Goal: Obtain resource: Download file/media

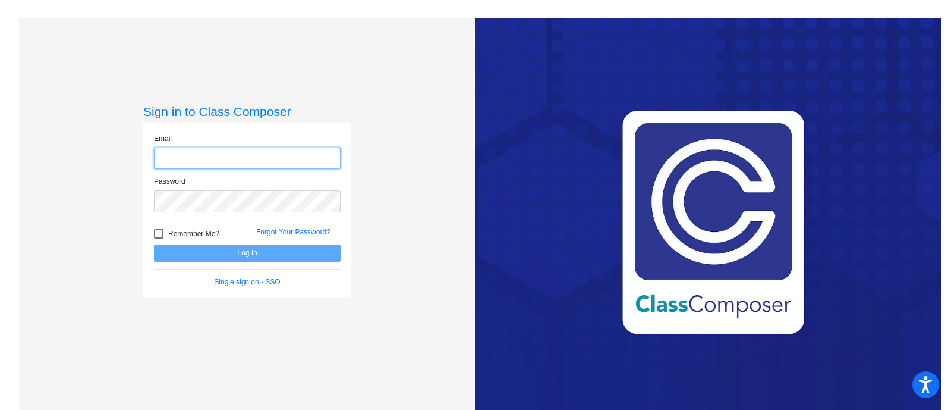
type input "[PERSON_NAME][EMAIL_ADDRESS][PERSON_NAME][DOMAIN_NAME]"
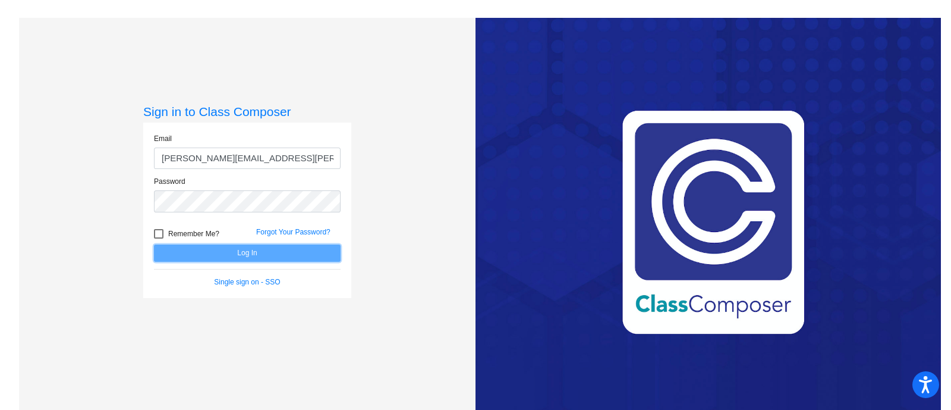
click at [266, 253] on button "Log In" at bounding box center [247, 252] width 187 height 17
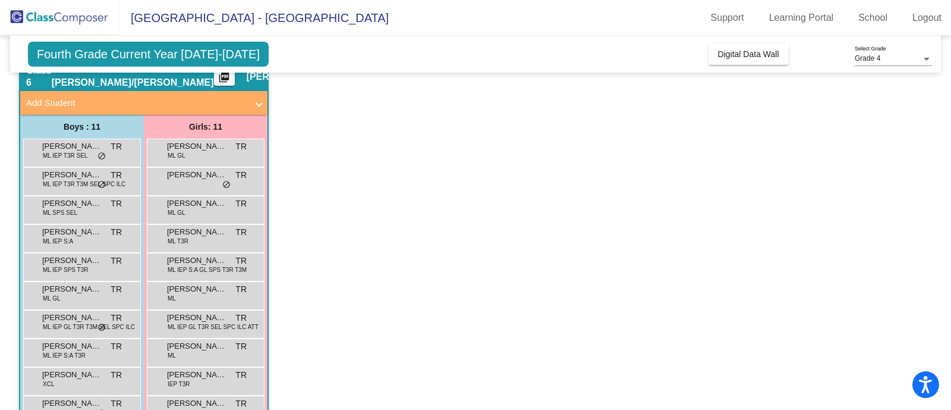
scroll to position [128, 0]
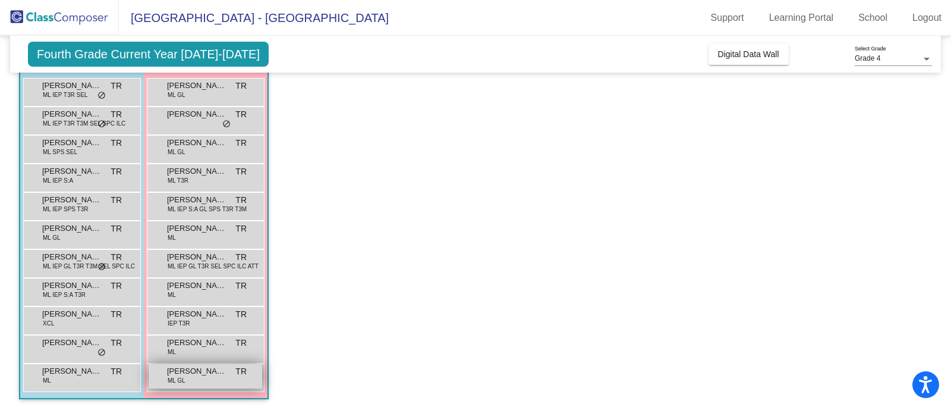
click at [192, 374] on span "[PERSON_NAME]" at bounding box center [196, 371] width 59 height 12
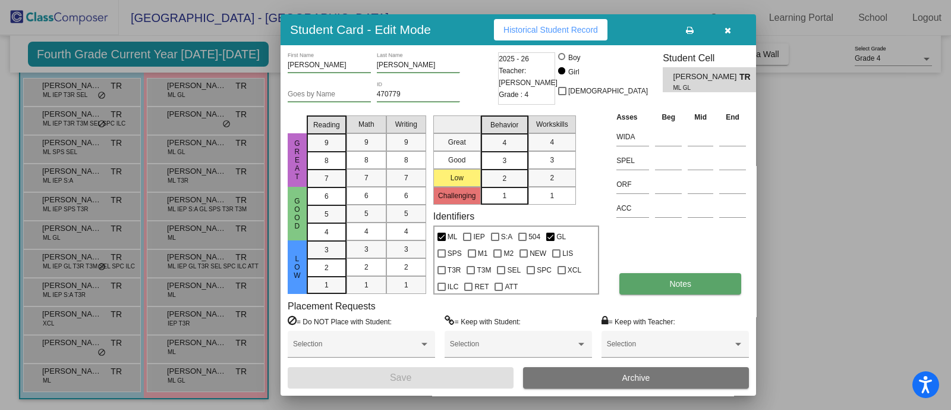
click at [669, 290] on button "Notes" at bounding box center [681, 283] width 122 height 21
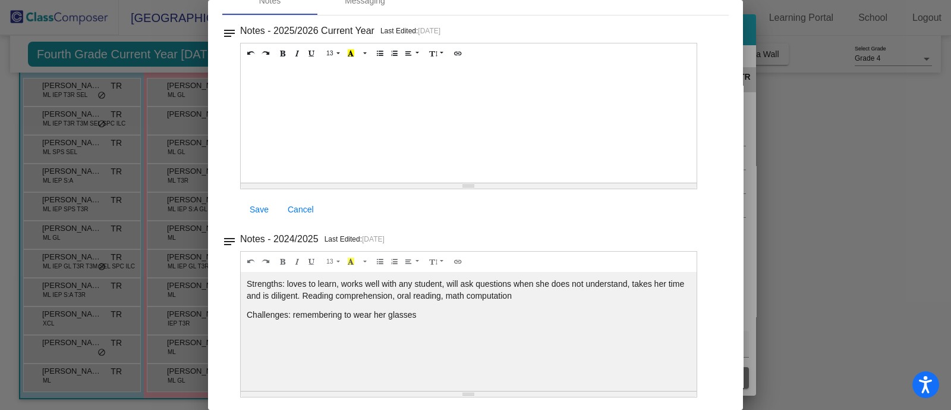
scroll to position [0, 0]
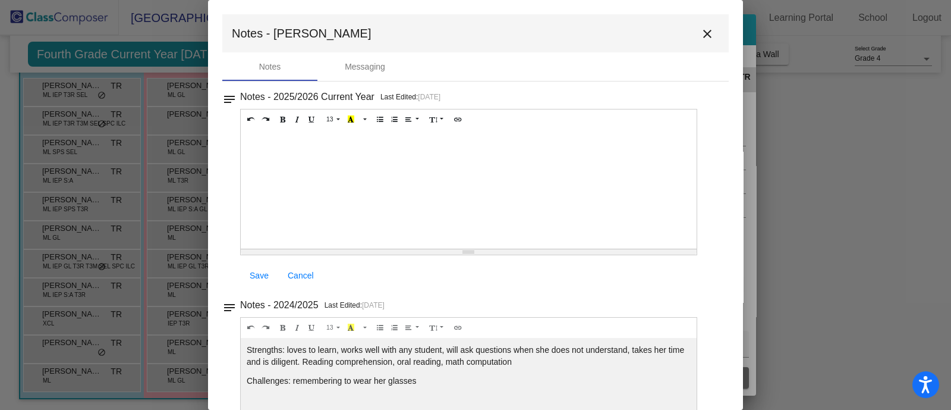
click at [700, 34] on mat-icon "close" at bounding box center [707, 34] width 14 height 14
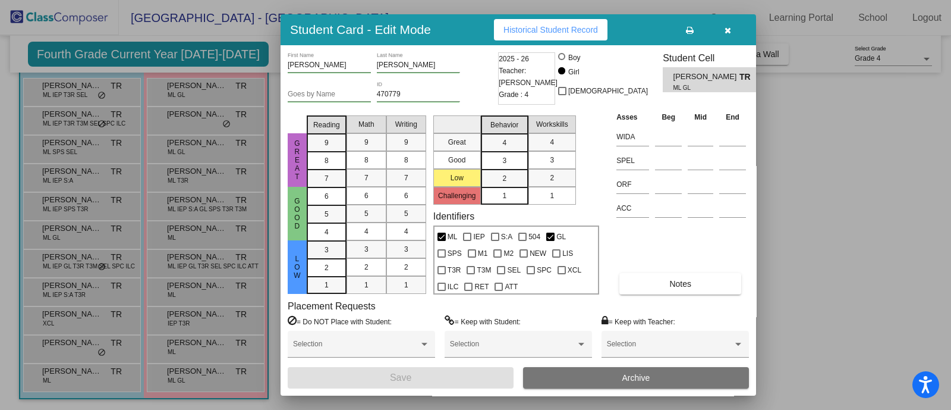
click at [731, 31] on button "button" at bounding box center [728, 29] width 38 height 21
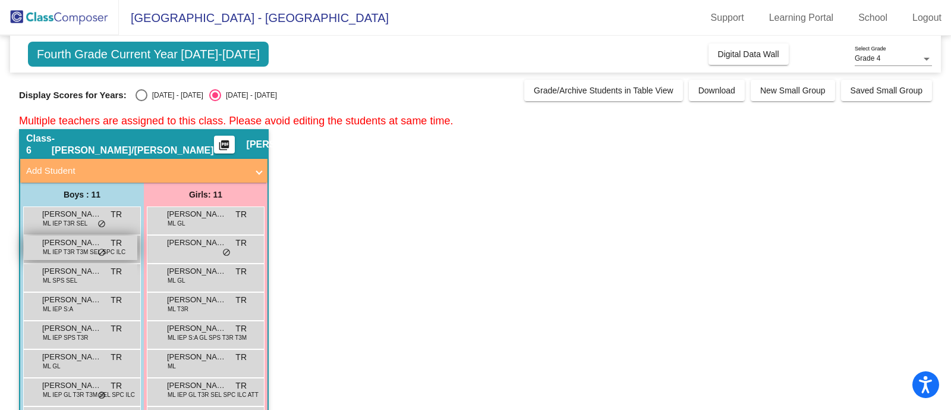
click at [74, 248] on span "ML IEP T3R T3M SEL SPC ILC" at bounding box center [84, 251] width 83 height 9
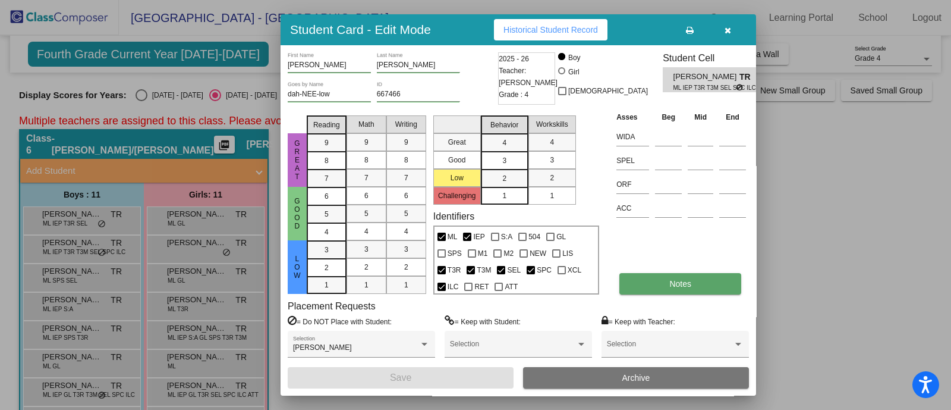
click at [683, 285] on span "Notes" at bounding box center [680, 284] width 22 height 10
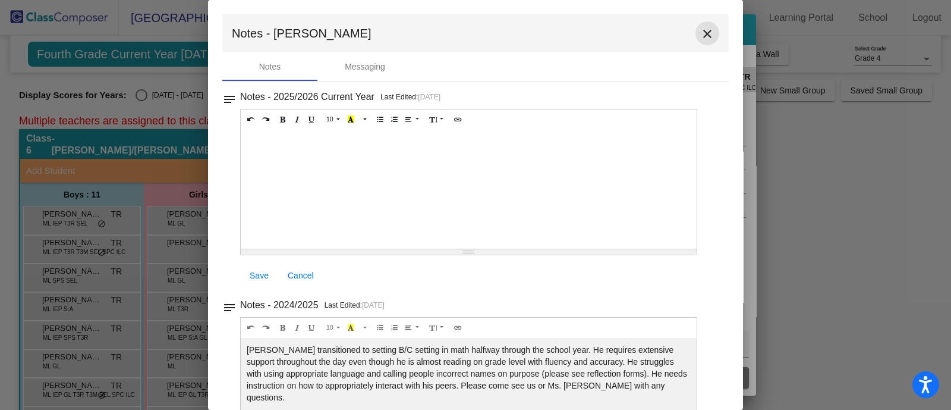
click at [702, 33] on mat-icon "close" at bounding box center [707, 34] width 14 height 14
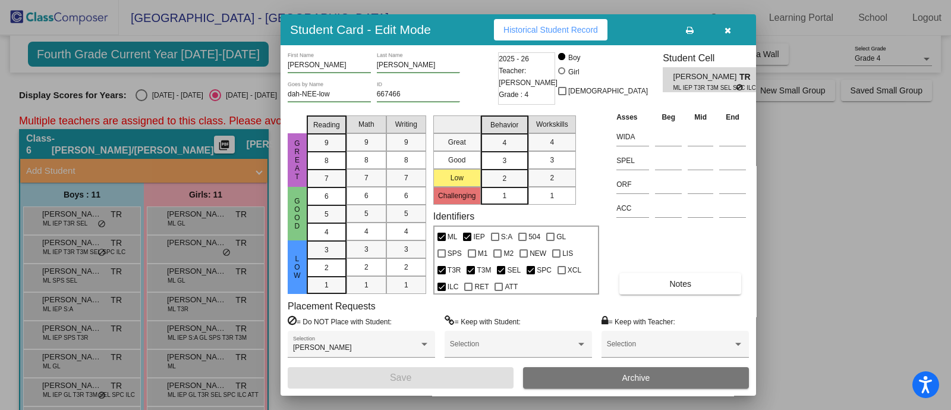
click at [726, 31] on icon "button" at bounding box center [728, 30] width 7 height 8
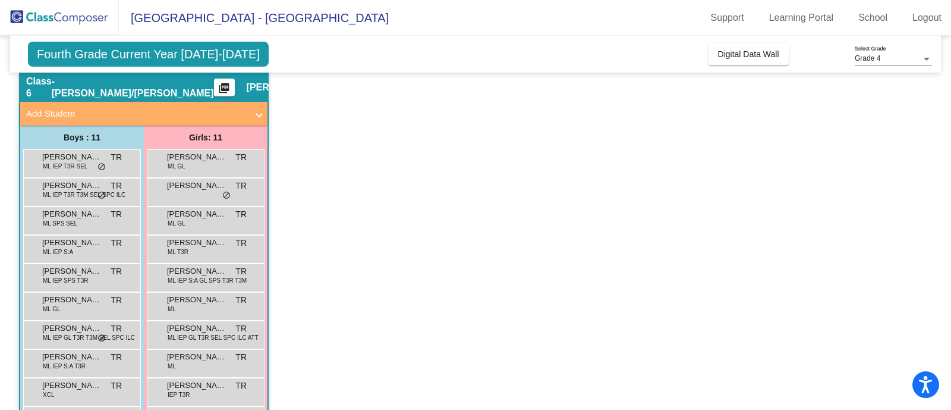
scroll to position [56, 0]
click at [65, 250] on span "ML IEP S:A" at bounding box center [58, 252] width 30 height 9
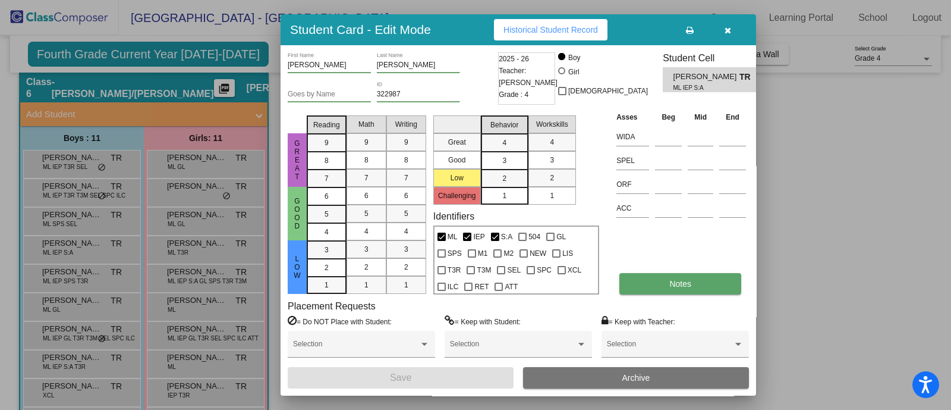
click at [665, 281] on button "Notes" at bounding box center [681, 283] width 122 height 21
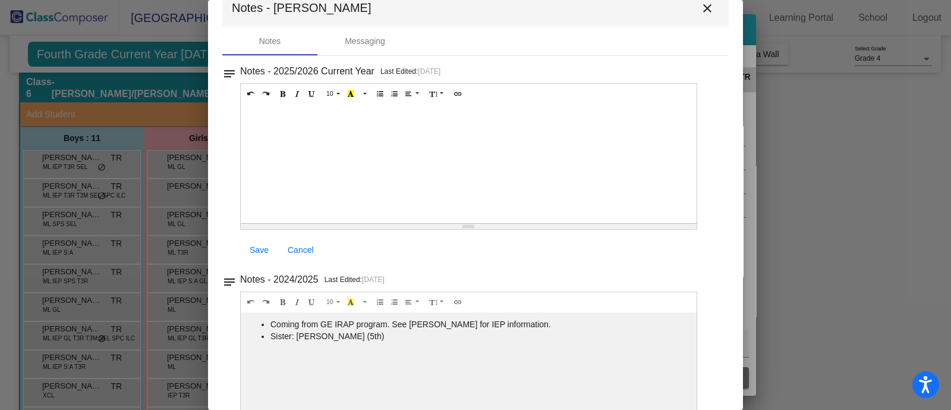
scroll to position [0, 0]
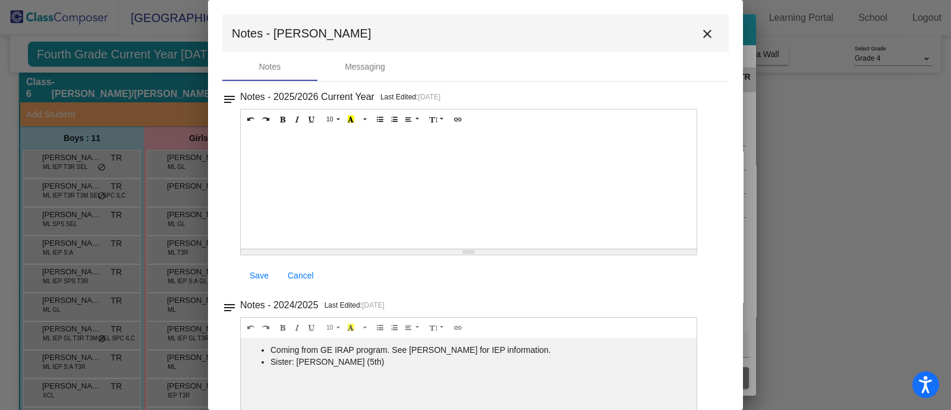
click at [702, 34] on mat-icon "close" at bounding box center [707, 34] width 14 height 14
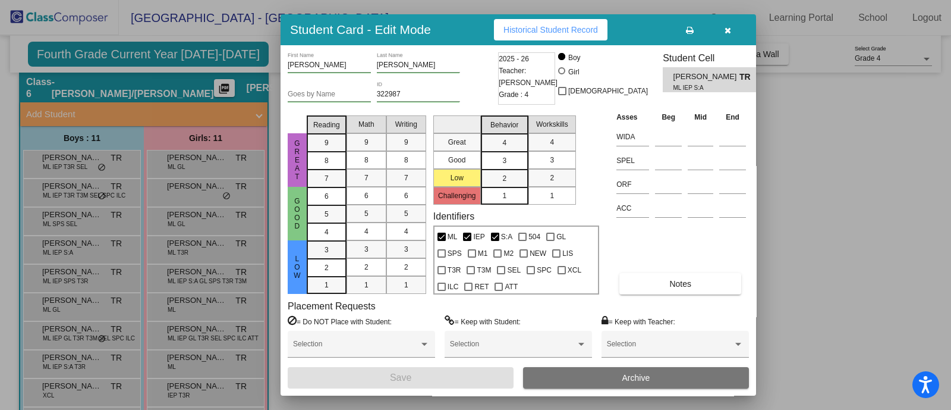
click at [797, 236] on div at bounding box center [475, 205] width 951 height 410
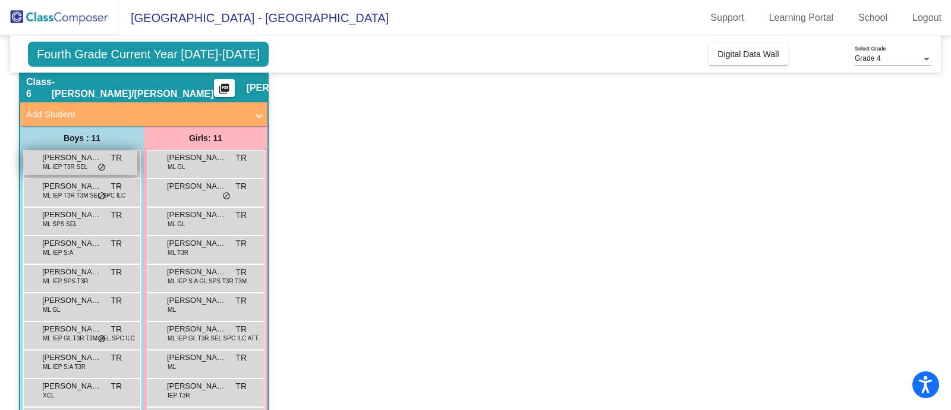
click at [71, 166] on span "ML IEP T3R SEL" at bounding box center [65, 166] width 45 height 9
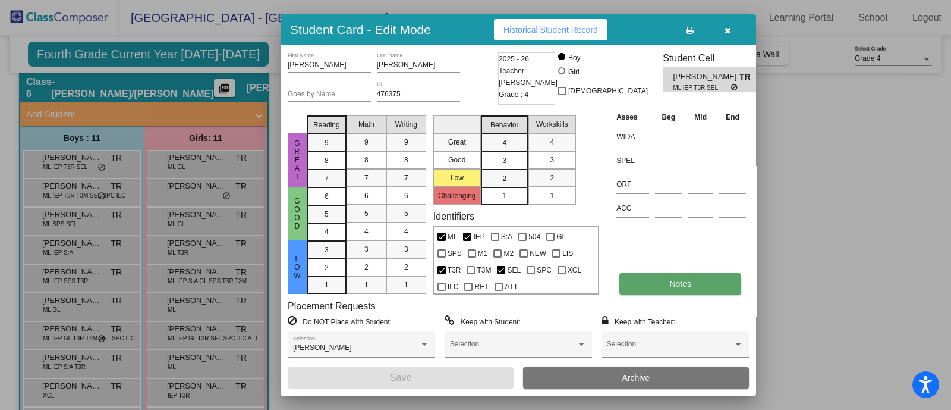
click at [645, 284] on button "Notes" at bounding box center [681, 283] width 122 height 21
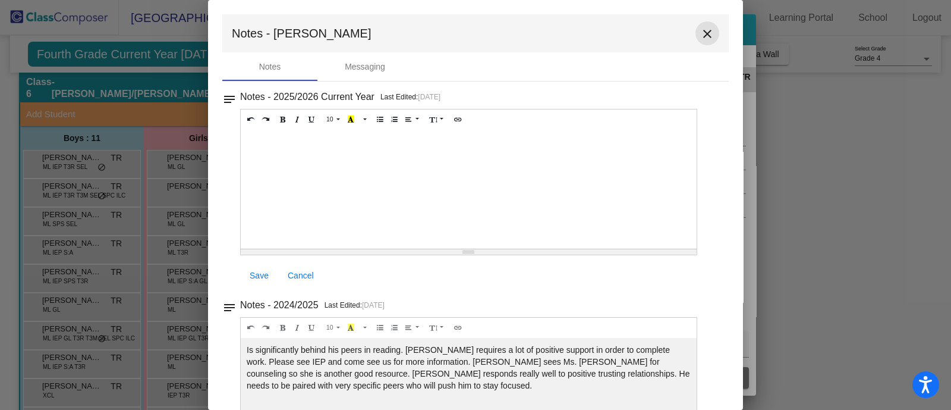
click at [700, 30] on mat-icon "close" at bounding box center [707, 34] width 14 height 14
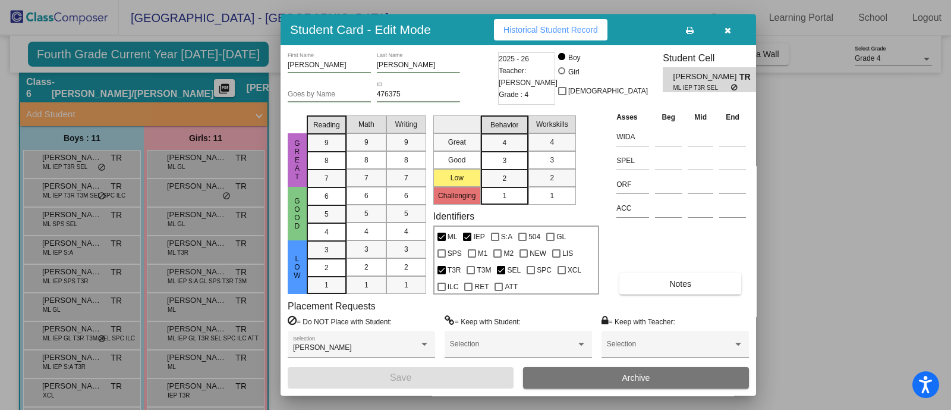
click at [816, 132] on div at bounding box center [475, 205] width 951 height 410
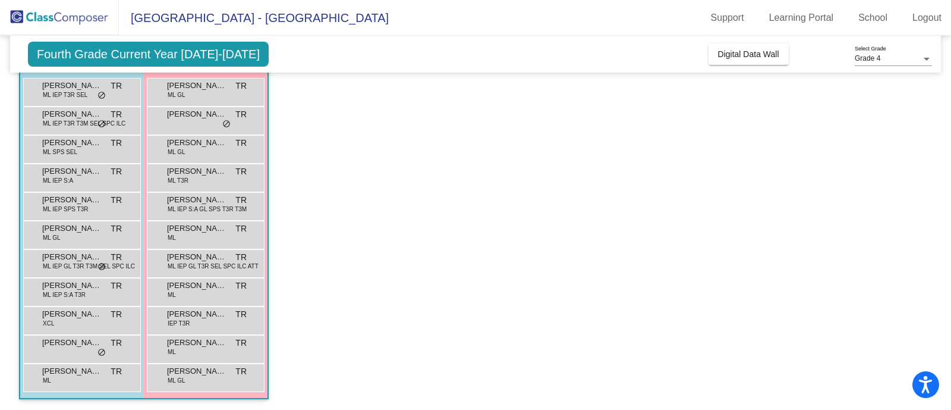
scroll to position [128, 0]
click at [70, 262] on span "ML IEP GL T3R T3M SEL SPC ILC" at bounding box center [89, 266] width 92 height 9
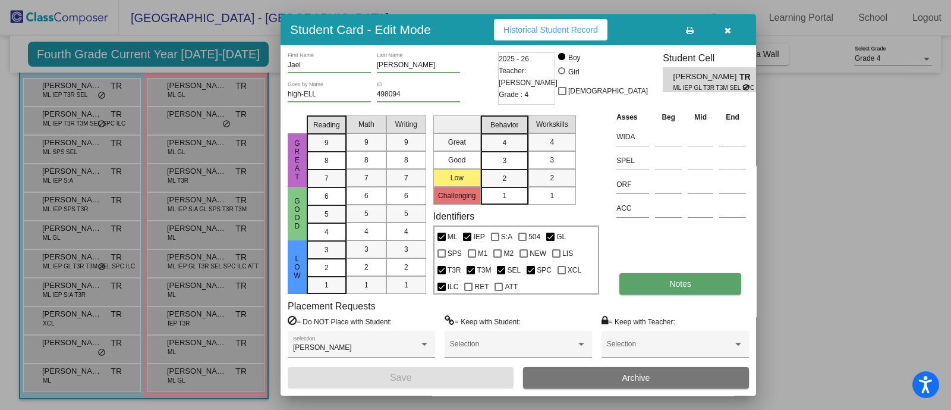
click at [662, 286] on button "Notes" at bounding box center [681, 283] width 122 height 21
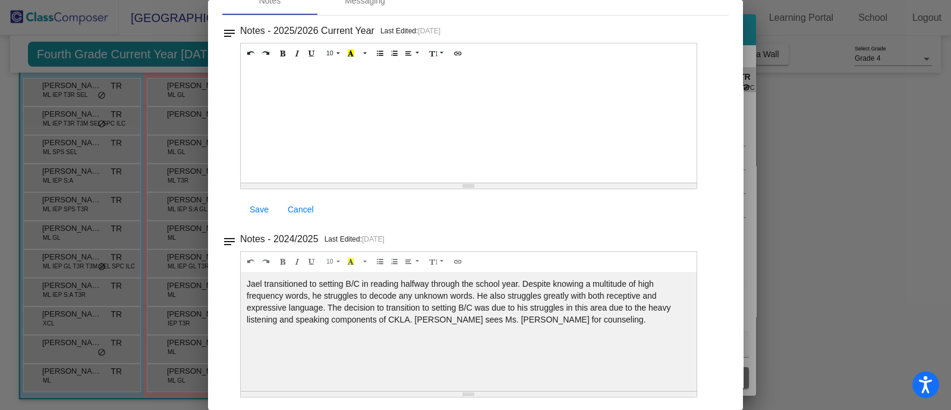
scroll to position [0, 0]
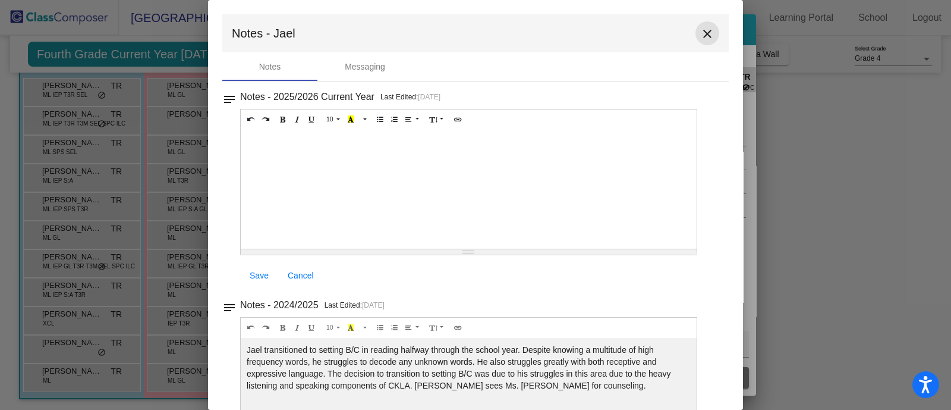
click at [703, 42] on button "close" at bounding box center [708, 33] width 24 height 24
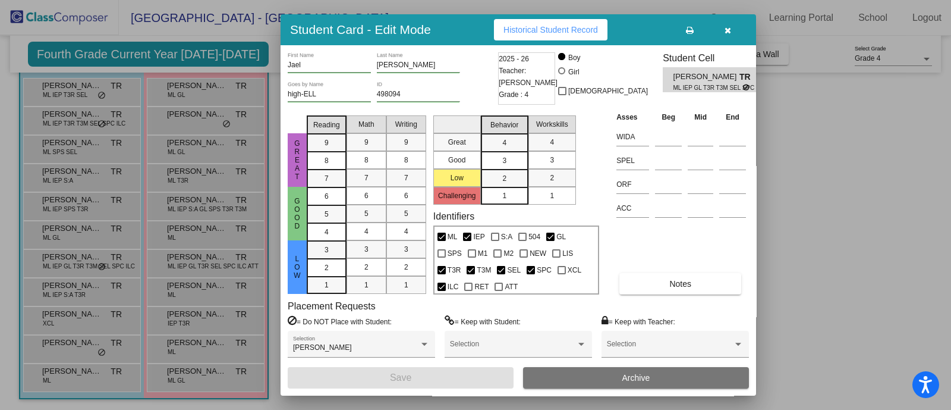
click at [833, 233] on div at bounding box center [475, 205] width 951 height 410
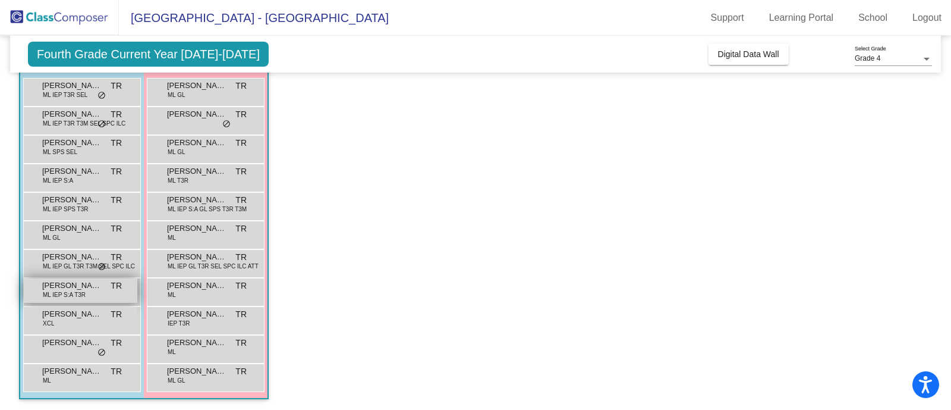
click at [65, 295] on span "ML IEP S:A T3R" at bounding box center [64, 294] width 43 height 9
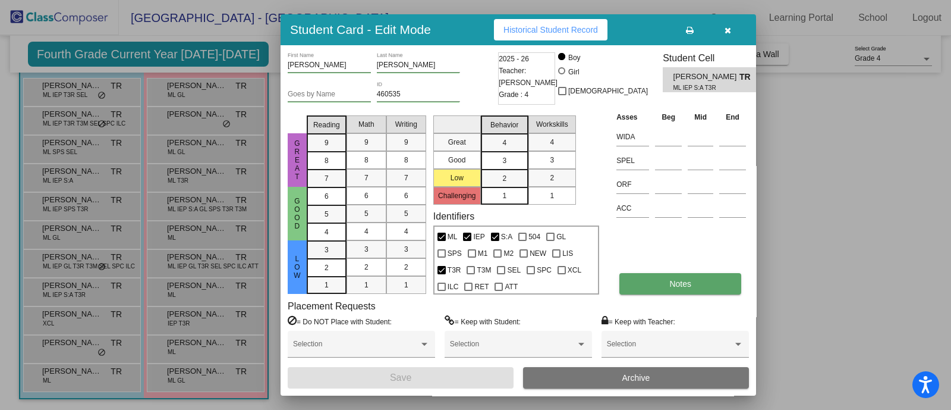
click at [668, 287] on button "Notes" at bounding box center [681, 283] width 122 height 21
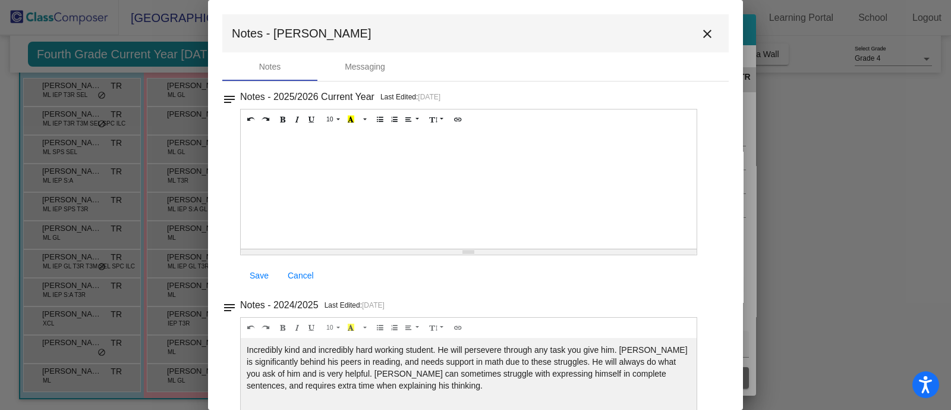
click at [702, 34] on mat-icon "close" at bounding box center [707, 34] width 14 height 14
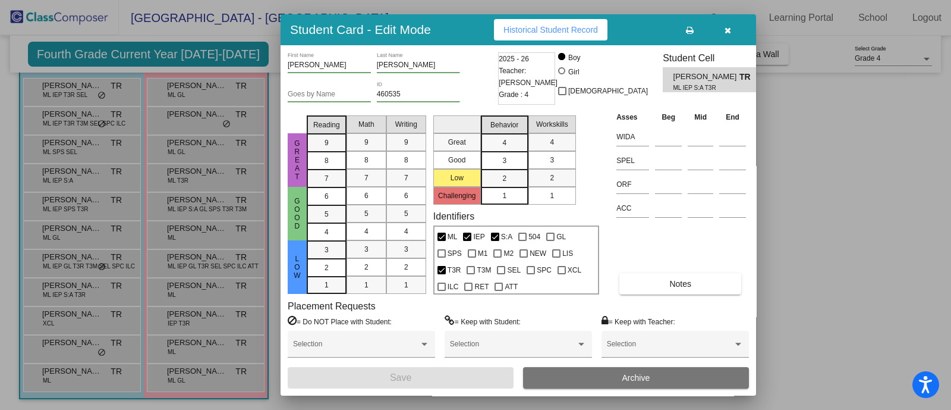
click at [790, 91] on div at bounding box center [475, 205] width 951 height 410
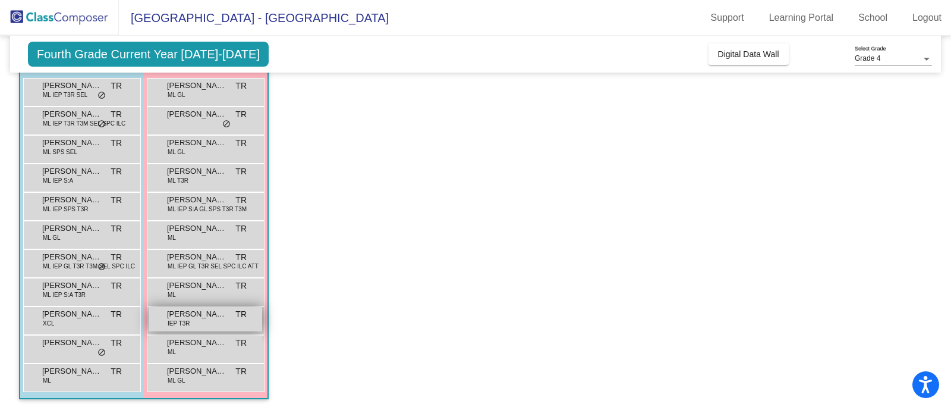
click at [200, 320] on div "[PERSON_NAME] IEP T3R TR lock do_not_disturb_alt" at bounding box center [206, 319] width 114 height 24
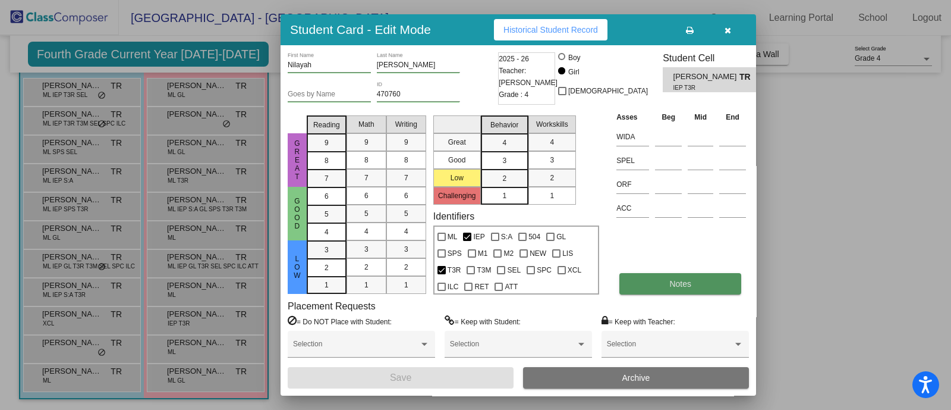
click at [695, 281] on button "Notes" at bounding box center [681, 283] width 122 height 21
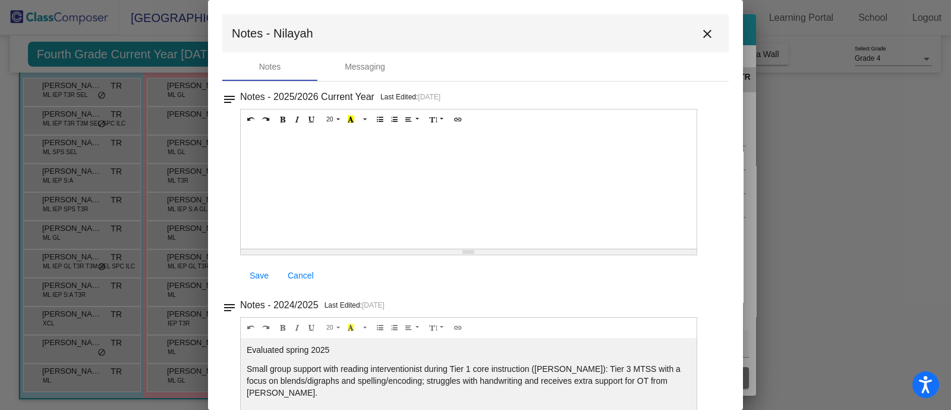
click at [702, 30] on mat-icon "close" at bounding box center [707, 34] width 14 height 14
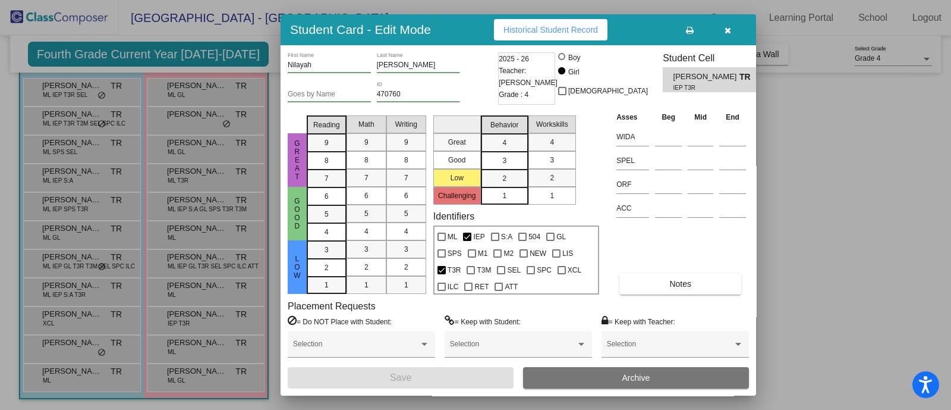
click at [729, 29] on icon "button" at bounding box center [728, 30] width 7 height 8
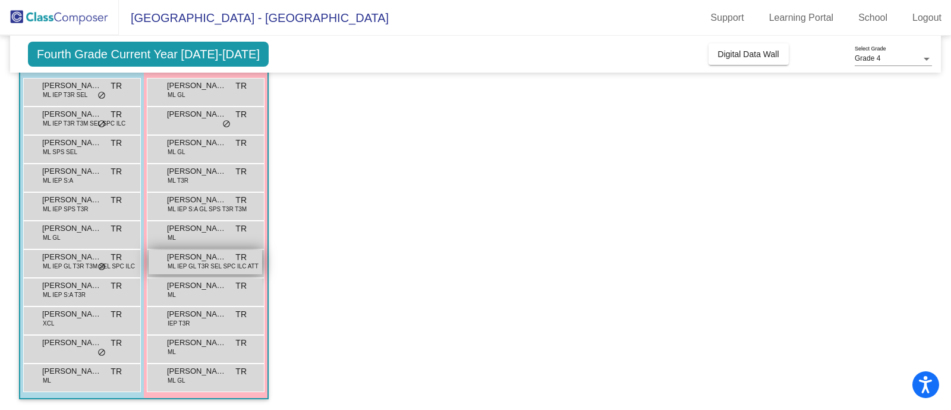
click at [183, 257] on span "[PERSON_NAME]" at bounding box center [196, 257] width 59 height 12
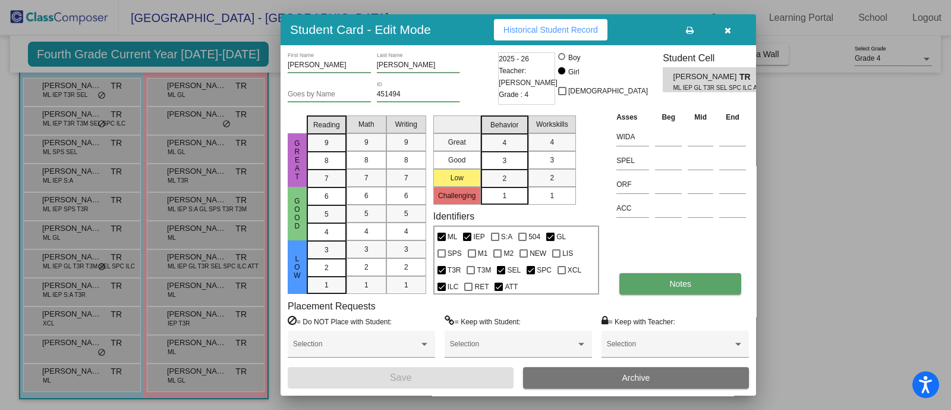
click at [691, 285] on span "Notes" at bounding box center [680, 284] width 22 height 10
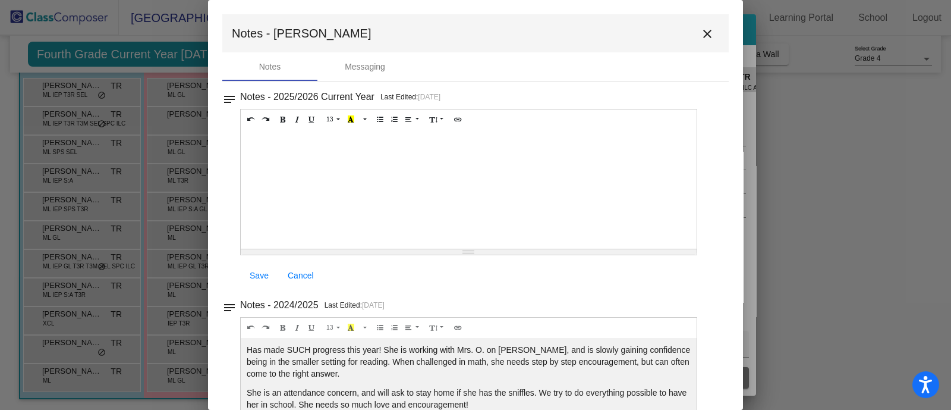
click at [700, 34] on mat-icon "close" at bounding box center [707, 34] width 14 height 14
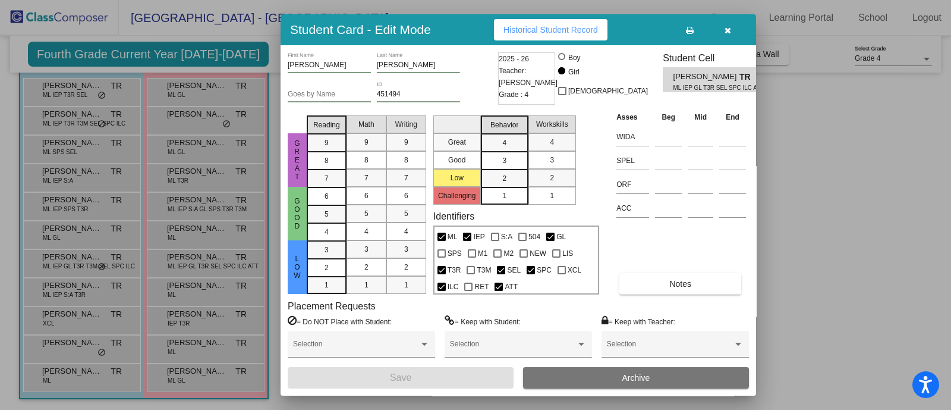
click at [800, 213] on div at bounding box center [475, 205] width 951 height 410
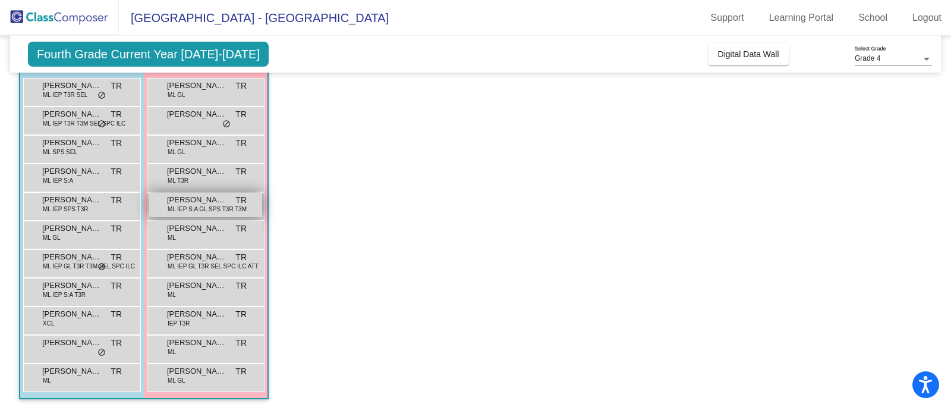
click at [199, 206] on span "ML IEP S:A GL SPS T3R T3M" at bounding box center [207, 209] width 79 height 9
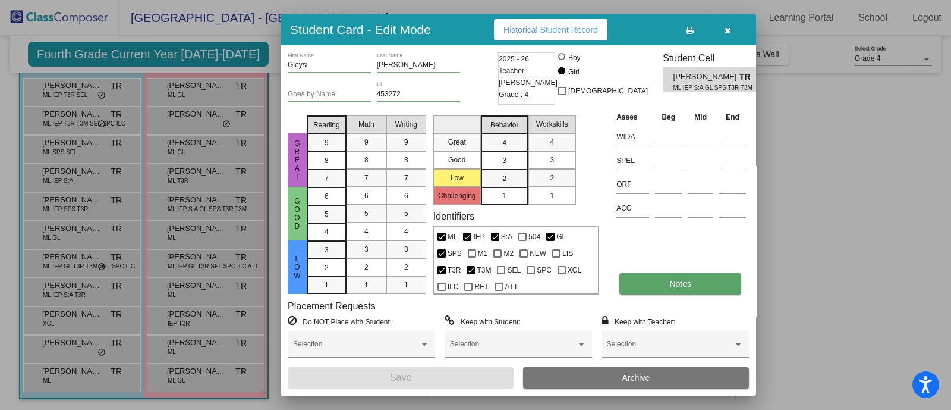
click at [679, 281] on span "Notes" at bounding box center [680, 284] width 22 height 10
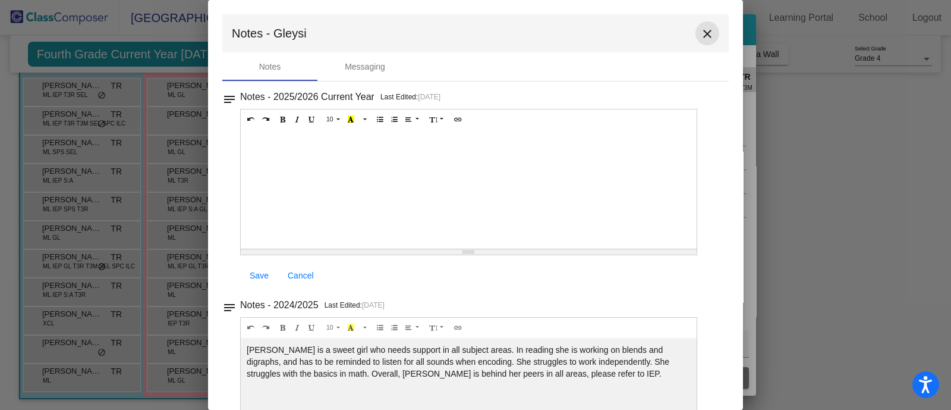
click at [701, 37] on mat-icon "close" at bounding box center [707, 34] width 14 height 14
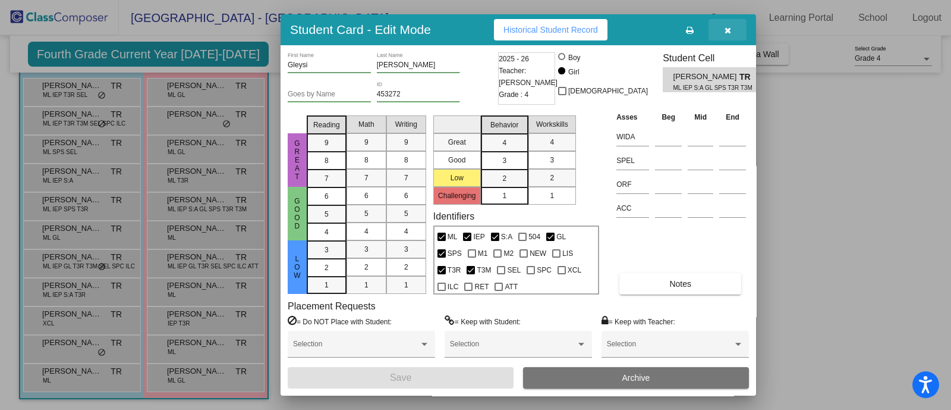
click at [728, 32] on icon "button" at bounding box center [728, 30] width 7 height 8
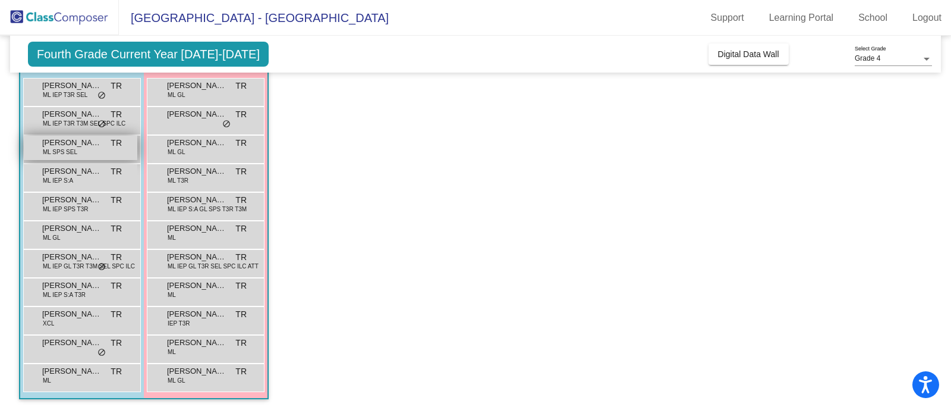
click at [98, 150] on div "[PERSON_NAME] SPS SEL TR lock do_not_disturb_alt" at bounding box center [81, 148] width 114 height 24
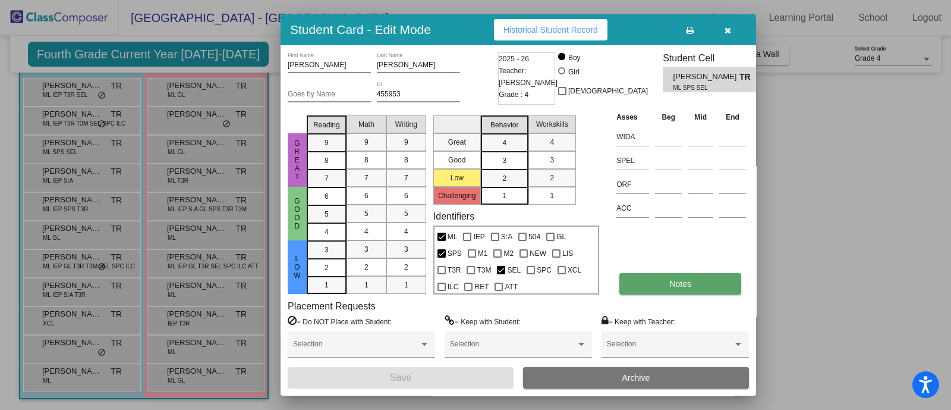
click at [662, 281] on button "Notes" at bounding box center [681, 283] width 122 height 21
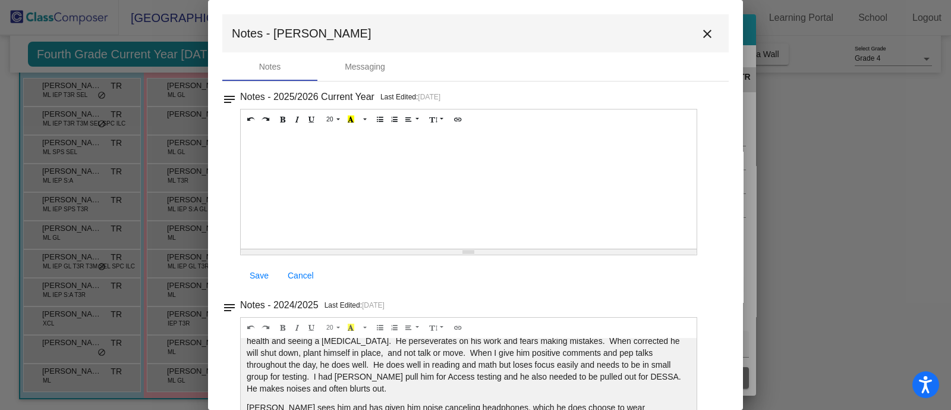
click at [703, 35] on mat-icon "close" at bounding box center [707, 34] width 14 height 14
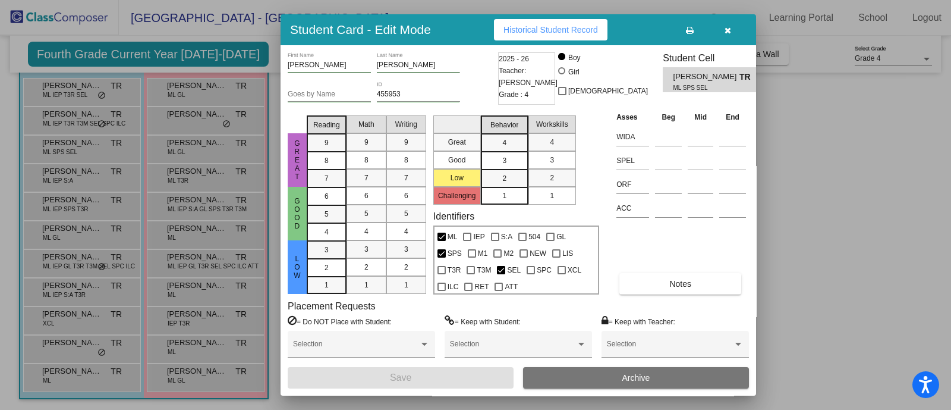
click at [801, 218] on div at bounding box center [475, 205] width 951 height 410
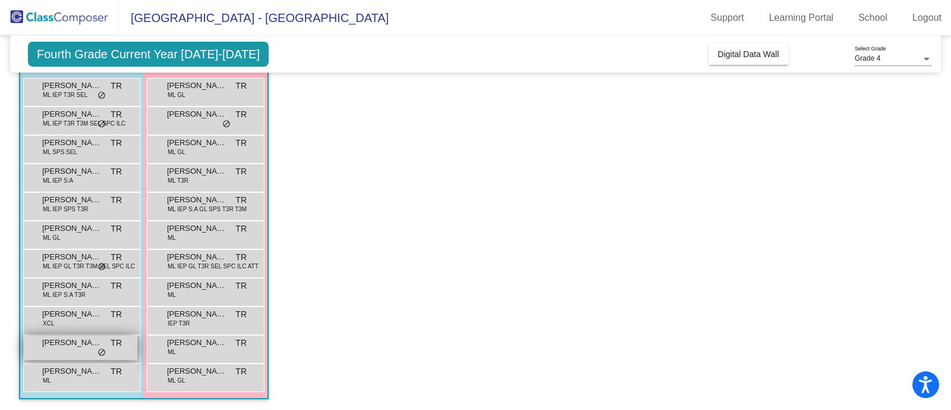
click at [65, 350] on div "[PERSON_NAME] TR lock do_not_disturb_alt" at bounding box center [81, 347] width 114 height 24
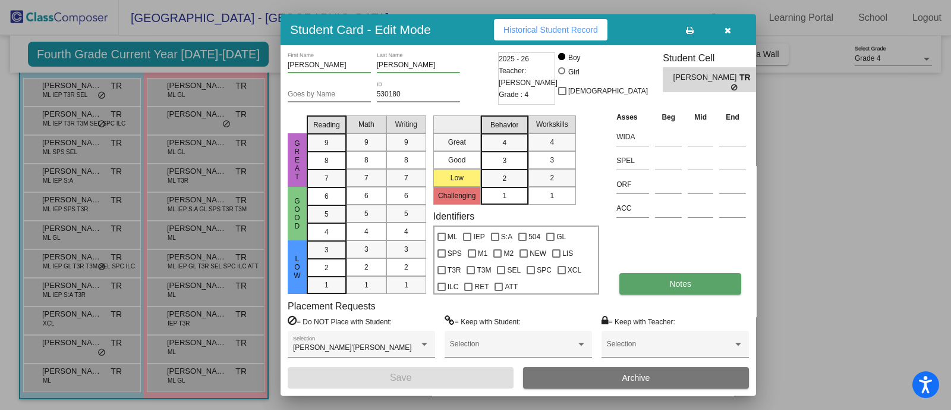
click at [688, 275] on button "Notes" at bounding box center [681, 283] width 122 height 21
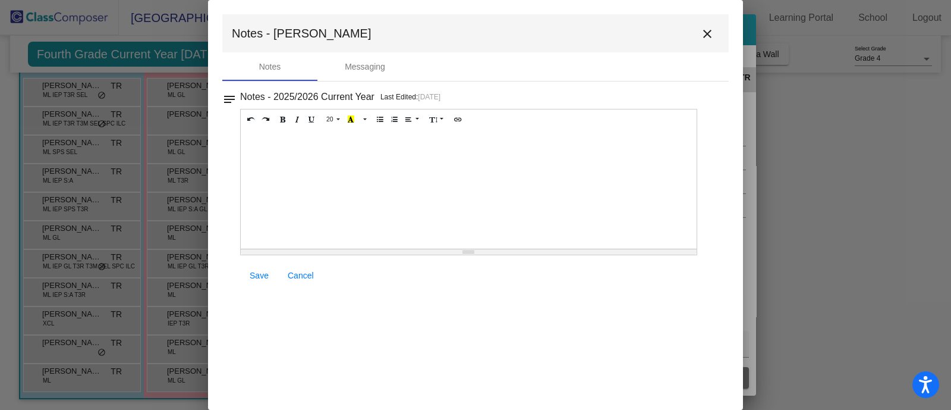
click at [807, 139] on div at bounding box center [475, 205] width 951 height 410
click at [706, 36] on mat-icon "close" at bounding box center [707, 34] width 14 height 14
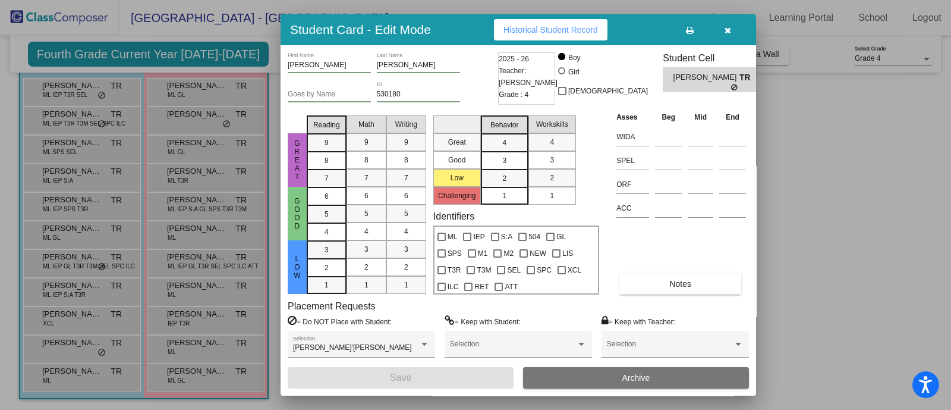
click at [725, 31] on icon "button" at bounding box center [728, 30] width 7 height 8
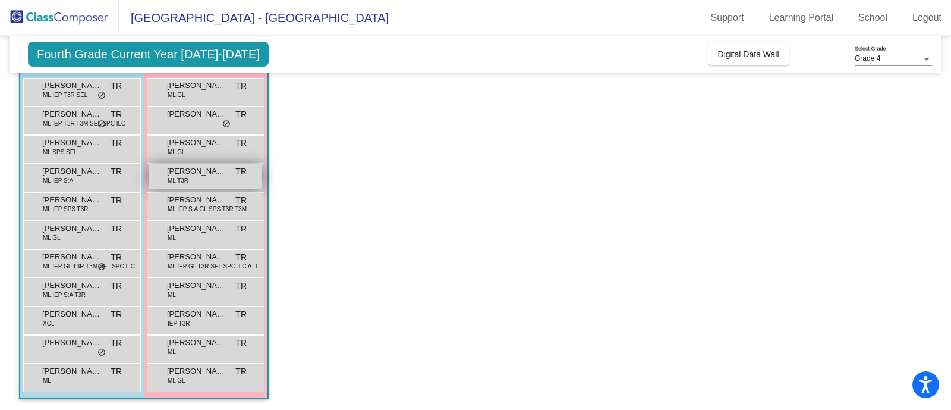
click at [200, 174] on span "[PERSON_NAME] [PERSON_NAME]" at bounding box center [196, 171] width 59 height 12
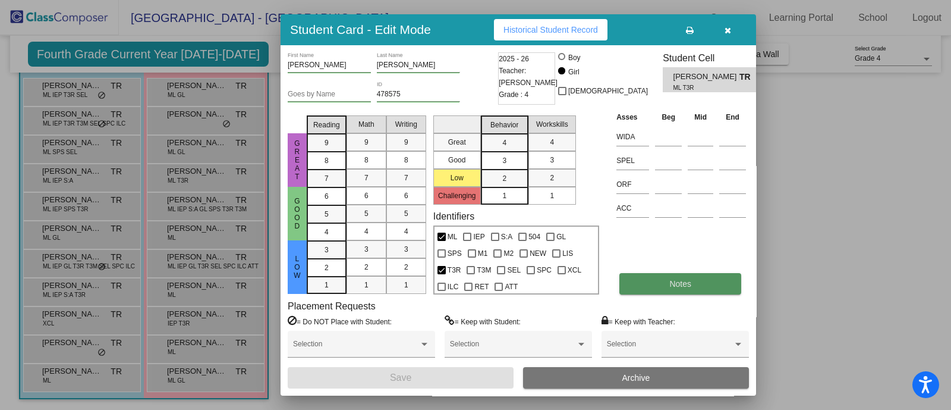
click at [706, 287] on button "Notes" at bounding box center [681, 283] width 122 height 21
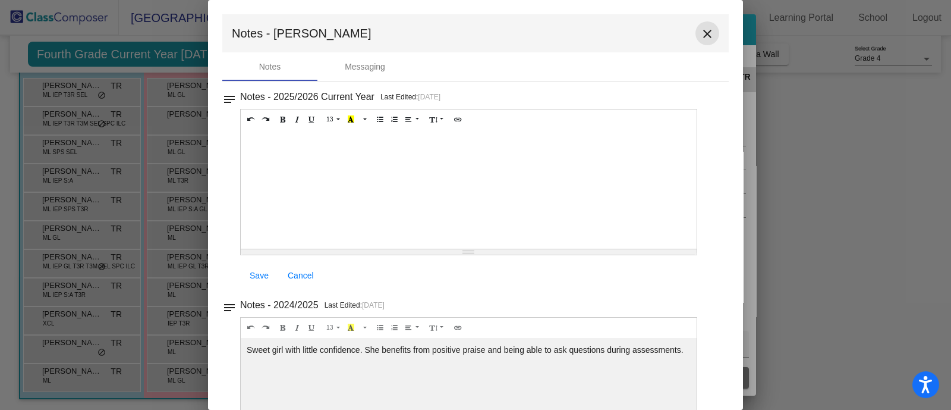
click at [702, 37] on mat-icon "close" at bounding box center [707, 34] width 14 height 14
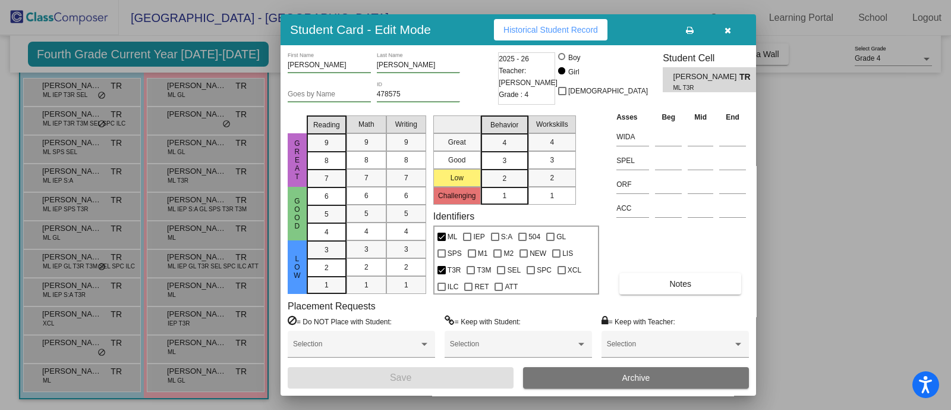
click at [729, 35] on button "button" at bounding box center [728, 29] width 38 height 21
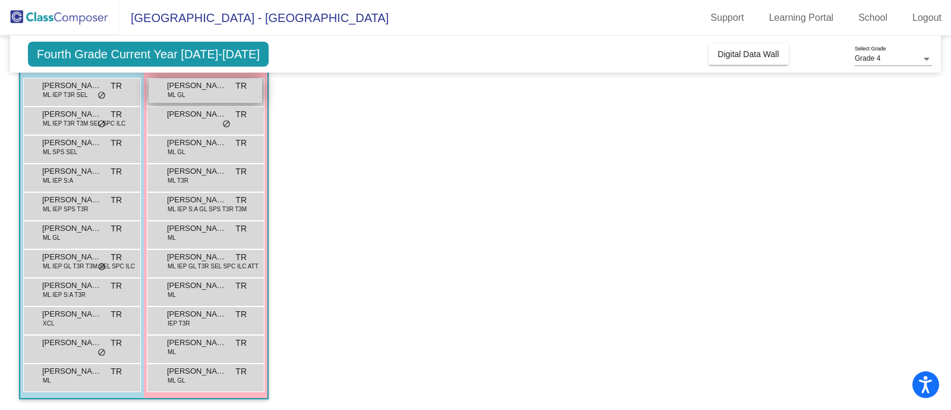
click at [203, 96] on div "[PERSON_NAME] GL TR lock do_not_disturb_alt" at bounding box center [206, 90] width 114 height 24
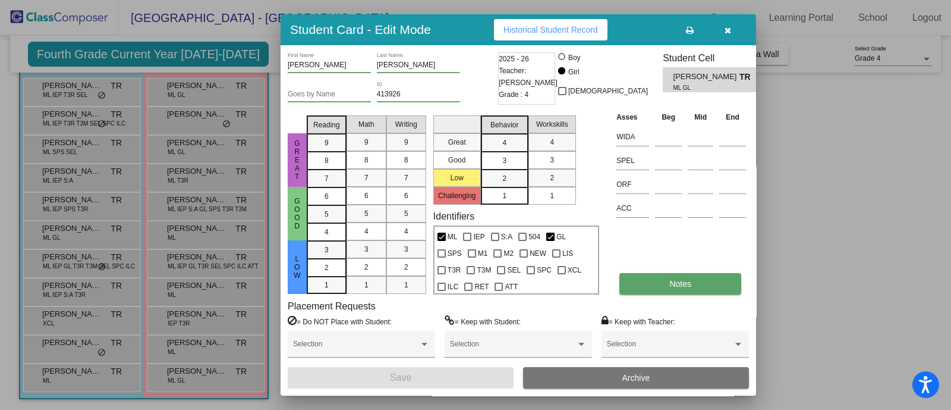
click at [686, 285] on span "Notes" at bounding box center [680, 284] width 22 height 10
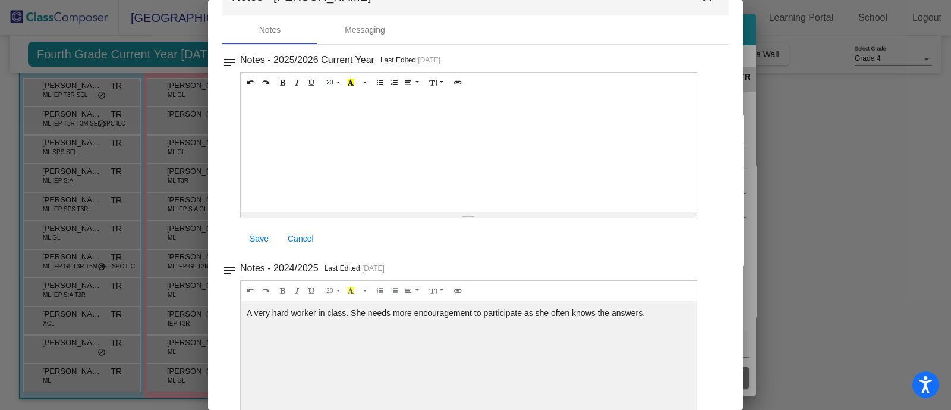
scroll to position [39, 0]
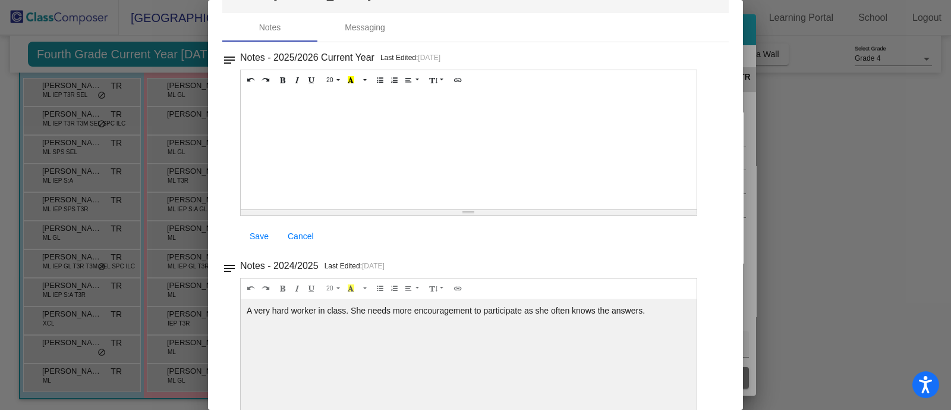
click at [897, 244] on div at bounding box center [475, 205] width 951 height 410
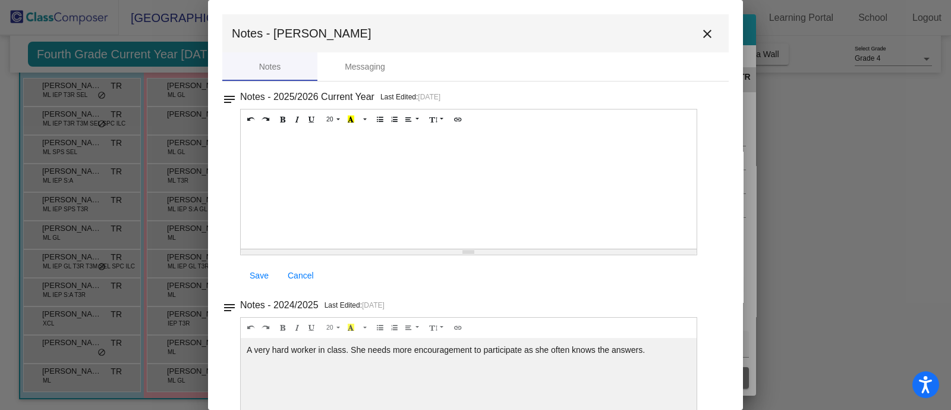
click at [702, 32] on mat-icon "close" at bounding box center [707, 34] width 14 height 14
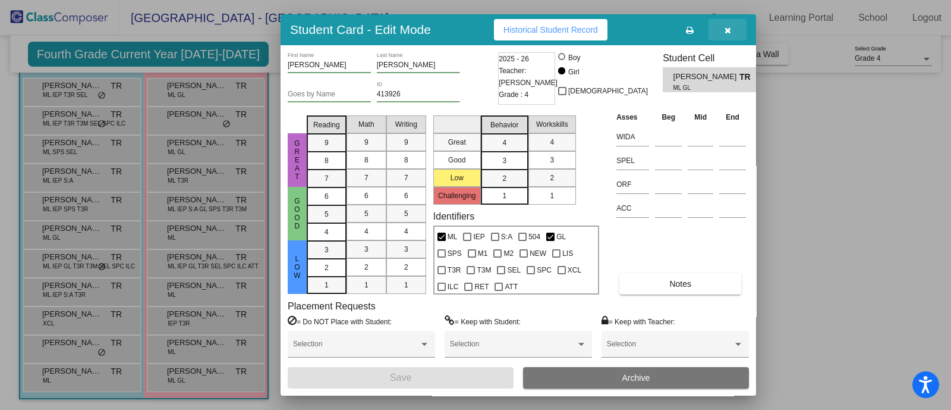
click at [725, 31] on icon "button" at bounding box center [728, 30] width 7 height 8
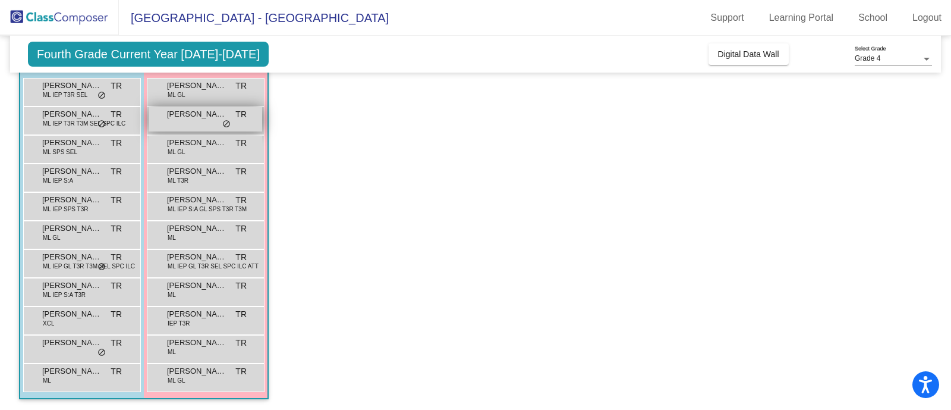
click at [178, 119] on div "[PERSON_NAME] TR lock do_not_disturb_alt" at bounding box center [206, 119] width 114 height 24
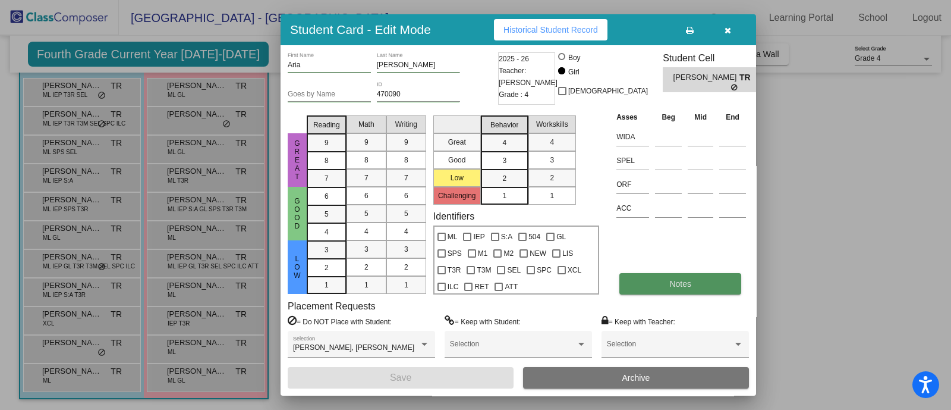
click at [678, 282] on span "Notes" at bounding box center [680, 284] width 22 height 10
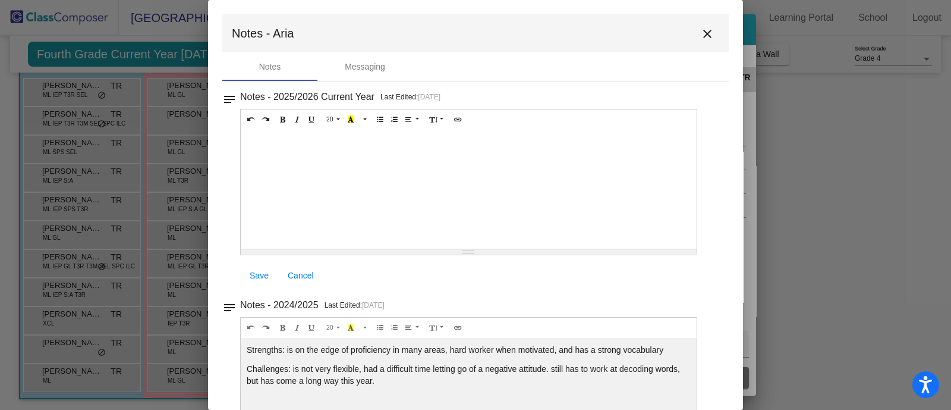
click at [702, 23] on button "close" at bounding box center [708, 33] width 24 height 24
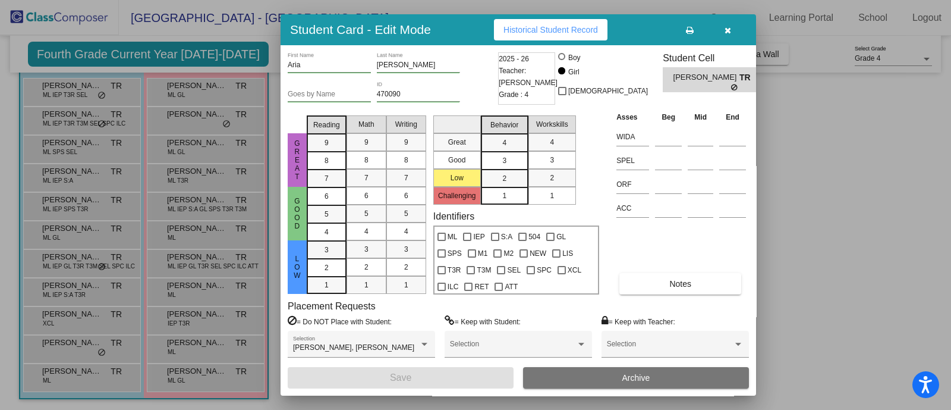
click at [728, 29] on icon "button" at bounding box center [728, 30] width 7 height 8
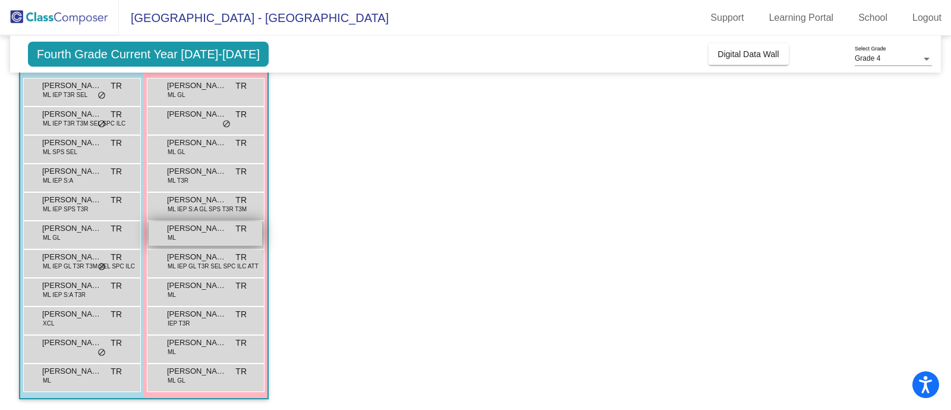
click at [209, 235] on div "[PERSON_NAME] TR lock do_not_disturb_alt" at bounding box center [206, 233] width 114 height 24
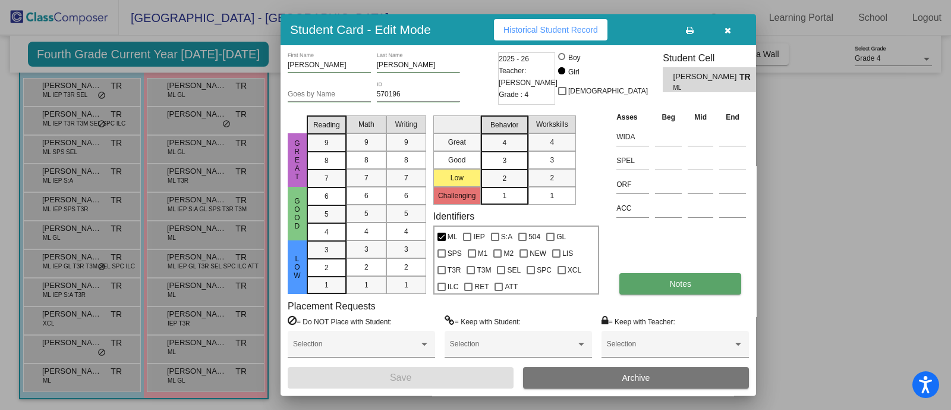
click at [674, 281] on span "Notes" at bounding box center [680, 284] width 22 height 10
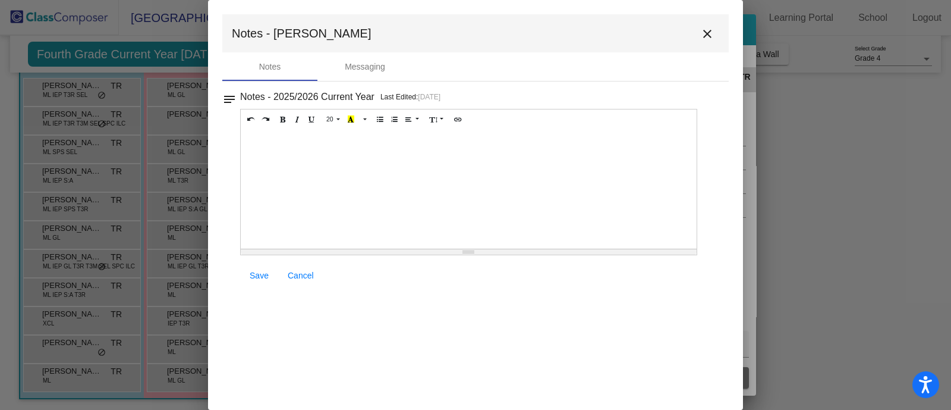
click at [707, 36] on mat-icon "close" at bounding box center [707, 34] width 14 height 14
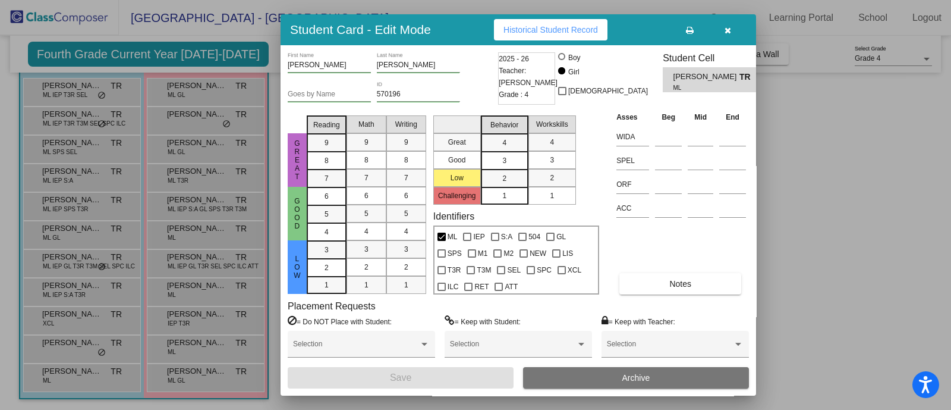
click at [725, 33] on icon "button" at bounding box center [728, 30] width 7 height 8
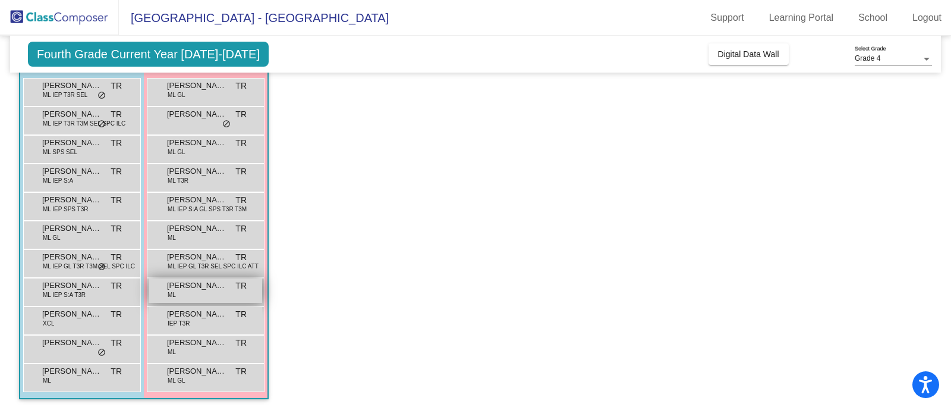
click at [196, 284] on span "[PERSON_NAME]" at bounding box center [196, 285] width 59 height 12
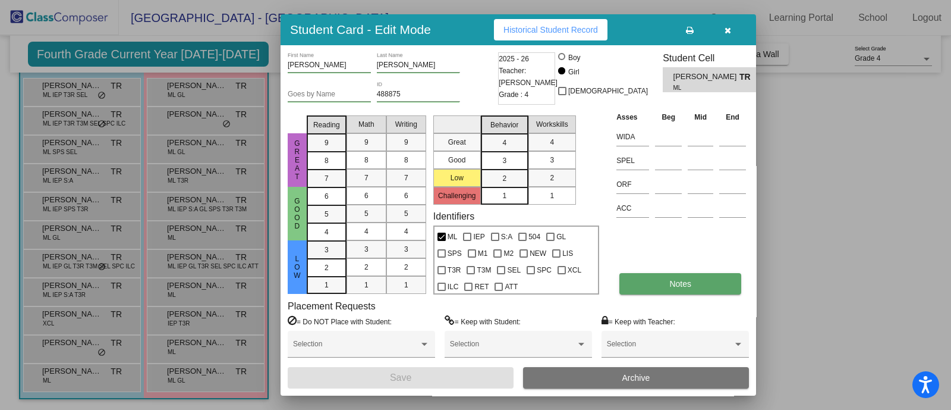
click at [709, 275] on button "Notes" at bounding box center [681, 283] width 122 height 21
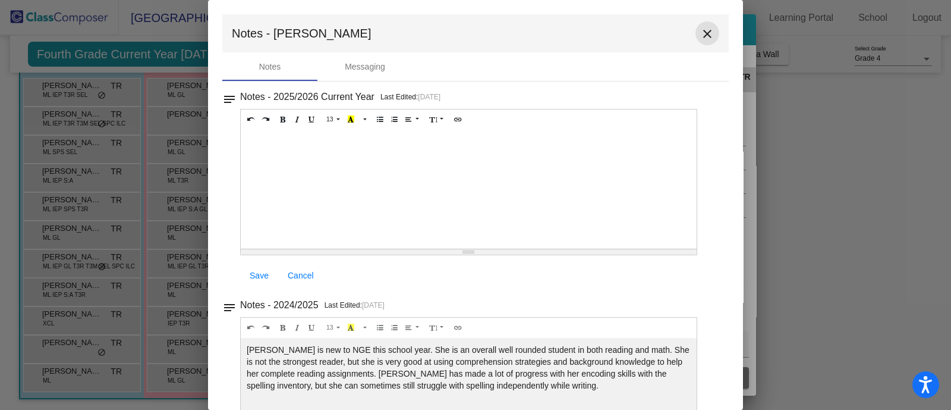
click at [700, 36] on mat-icon "close" at bounding box center [707, 34] width 14 height 14
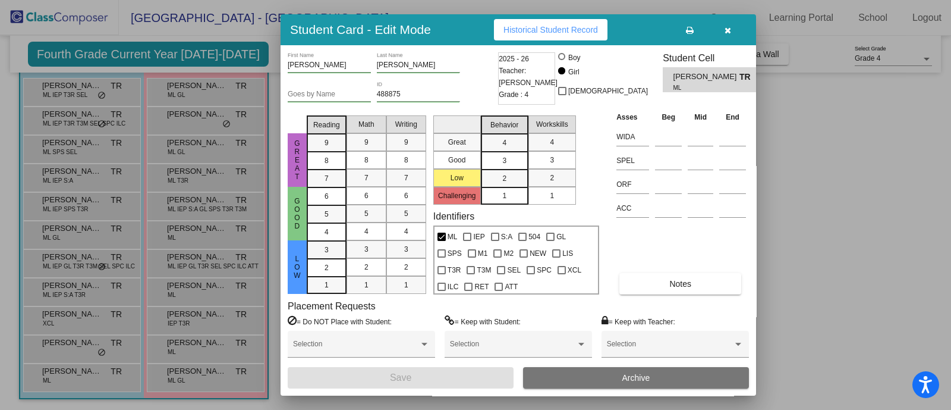
click at [729, 32] on icon "button" at bounding box center [728, 30] width 7 height 8
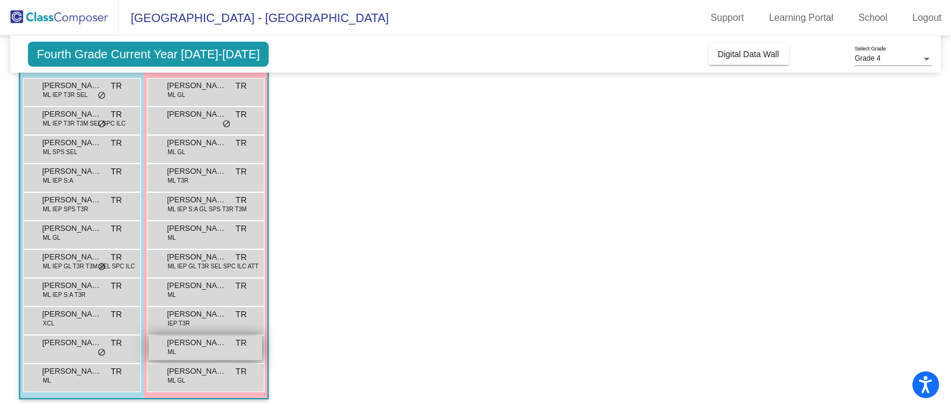
click at [193, 351] on div "[PERSON_NAME] [PERSON_NAME] TR lock do_not_disturb_alt" at bounding box center [206, 347] width 114 height 24
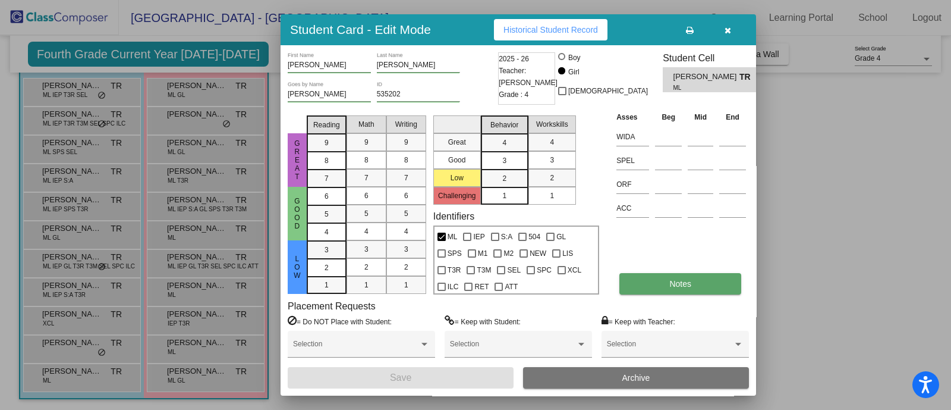
click at [678, 284] on span "Notes" at bounding box center [680, 284] width 22 height 10
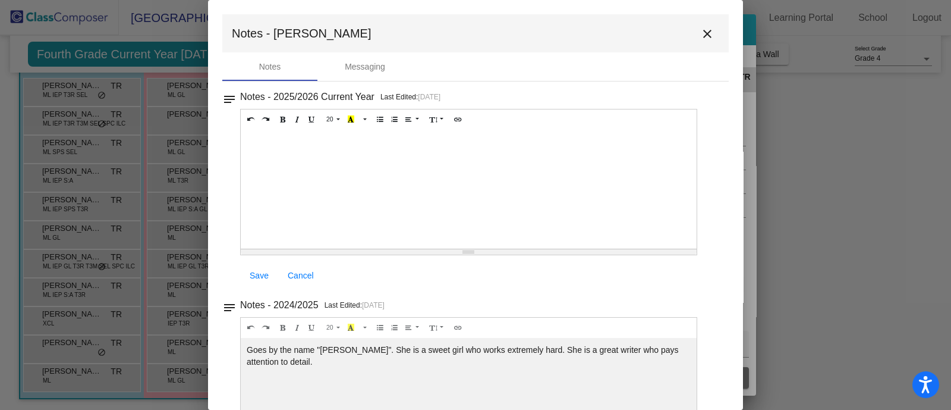
click at [701, 34] on mat-icon "close" at bounding box center [707, 34] width 14 height 14
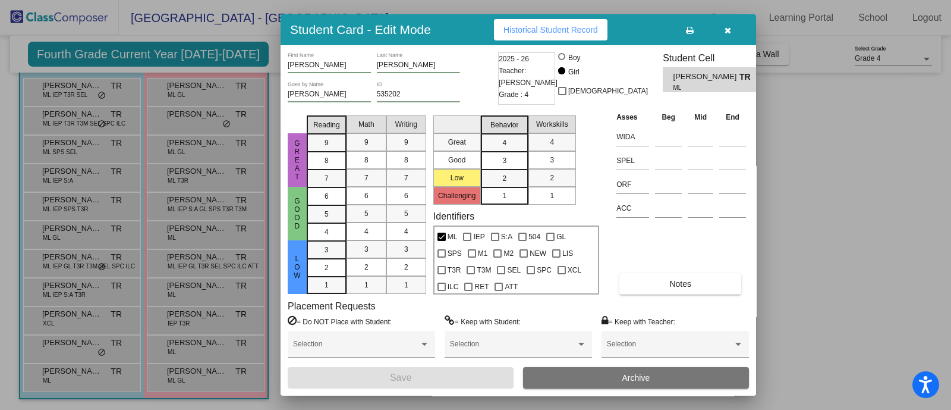
click at [726, 32] on icon "button" at bounding box center [728, 30] width 7 height 8
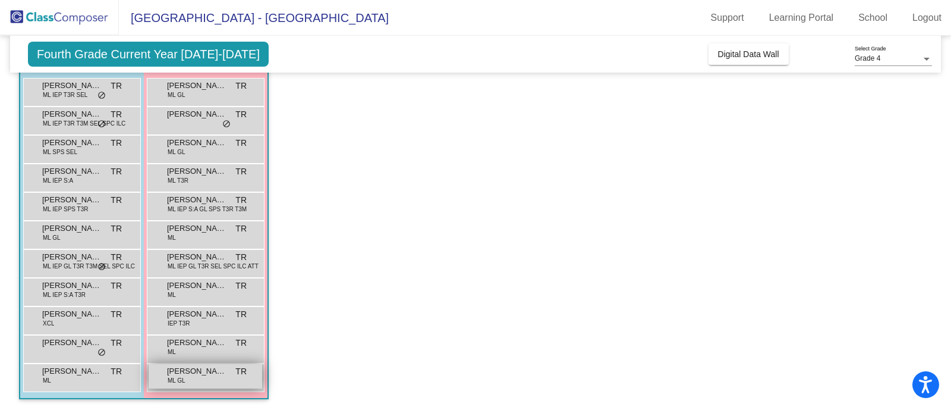
click at [182, 377] on span "ML GL" at bounding box center [177, 380] width 18 height 9
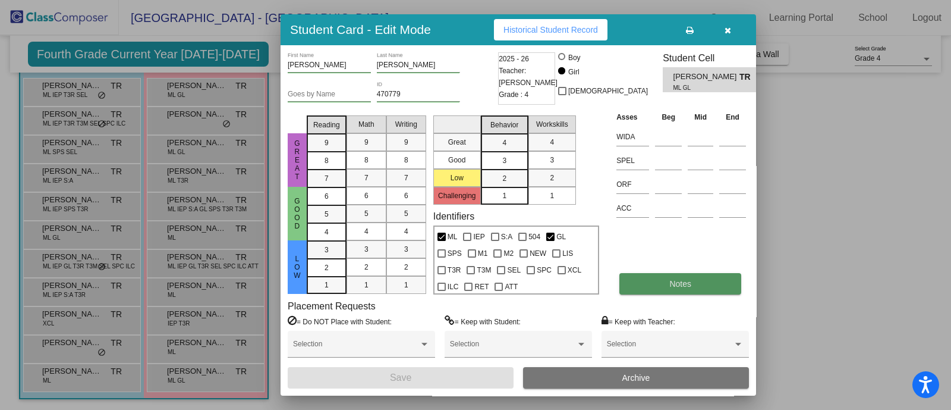
click at [684, 287] on span "Notes" at bounding box center [680, 284] width 22 height 10
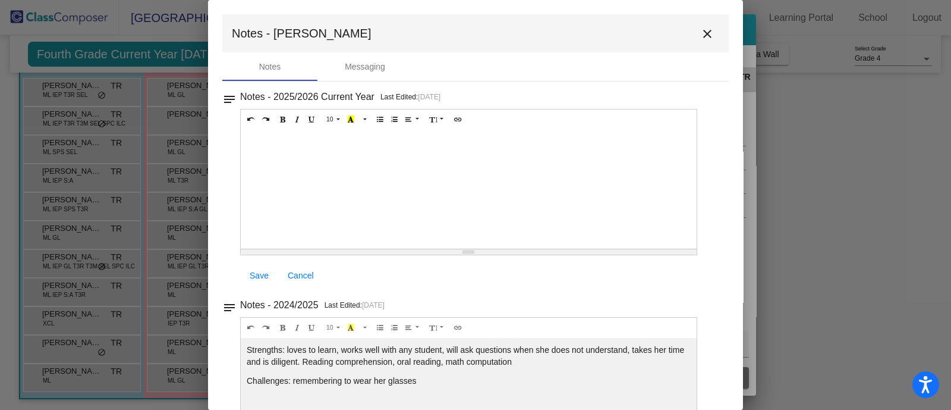
click at [707, 34] on mat-icon "close" at bounding box center [707, 34] width 14 height 14
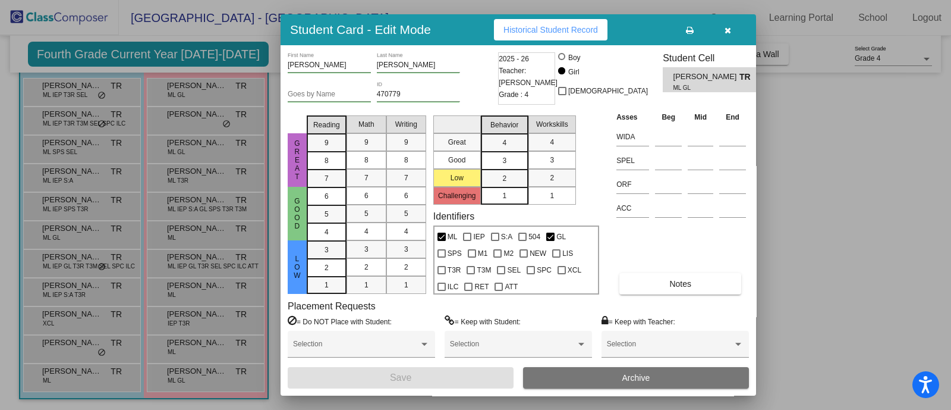
click at [731, 33] on button "button" at bounding box center [728, 29] width 38 height 21
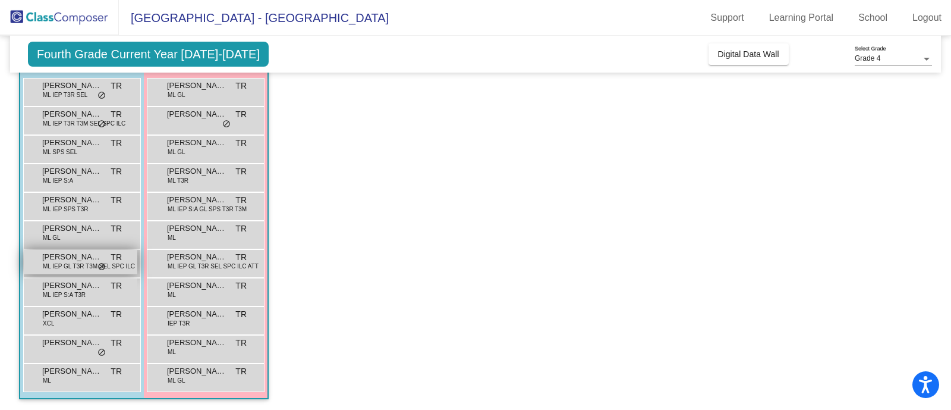
click at [69, 262] on span "ML IEP GL T3R T3M SEL SPC ILC" at bounding box center [89, 266] width 92 height 9
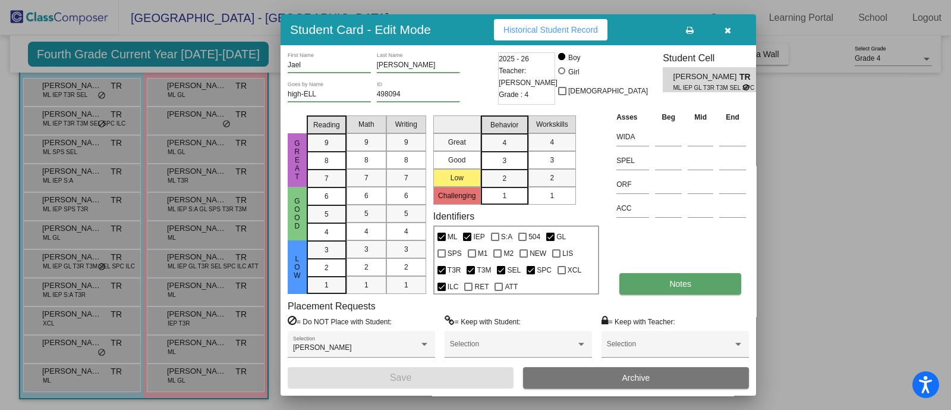
click at [656, 279] on button "Notes" at bounding box center [681, 283] width 122 height 21
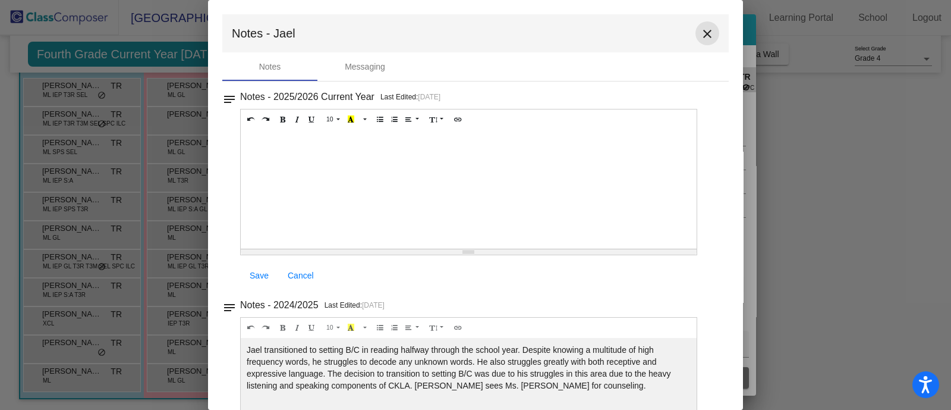
click at [700, 30] on mat-icon "close" at bounding box center [707, 34] width 14 height 14
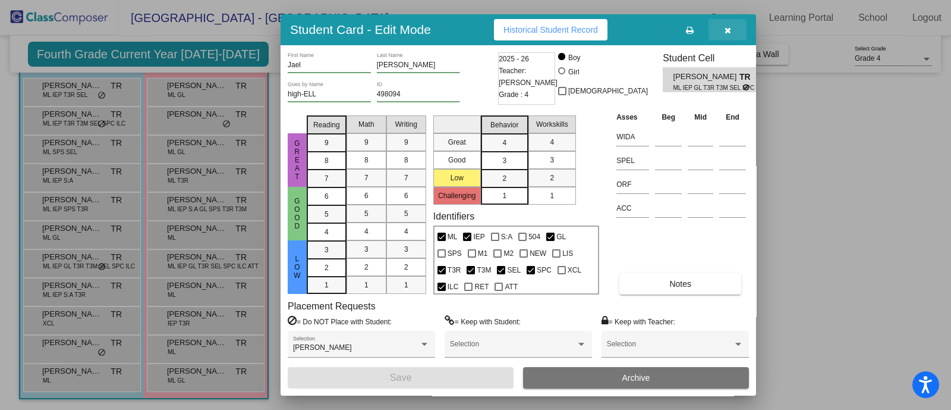
click at [730, 33] on icon "button" at bounding box center [728, 30] width 7 height 8
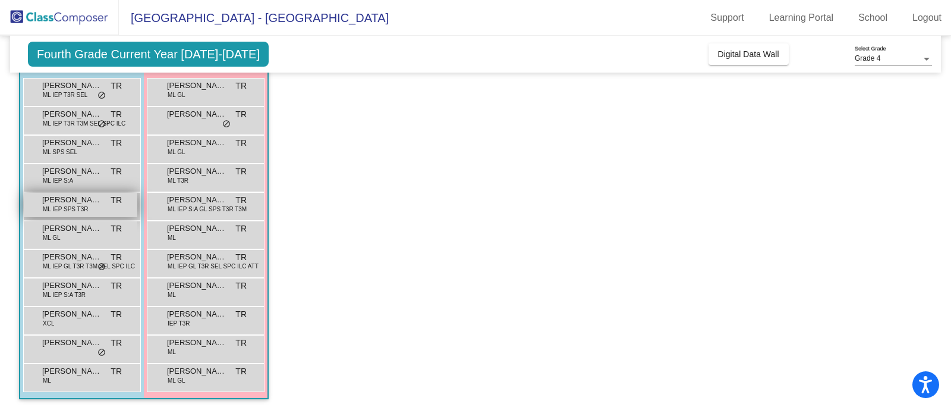
click at [66, 212] on span "ML IEP SPS T3R" at bounding box center [66, 209] width 46 height 9
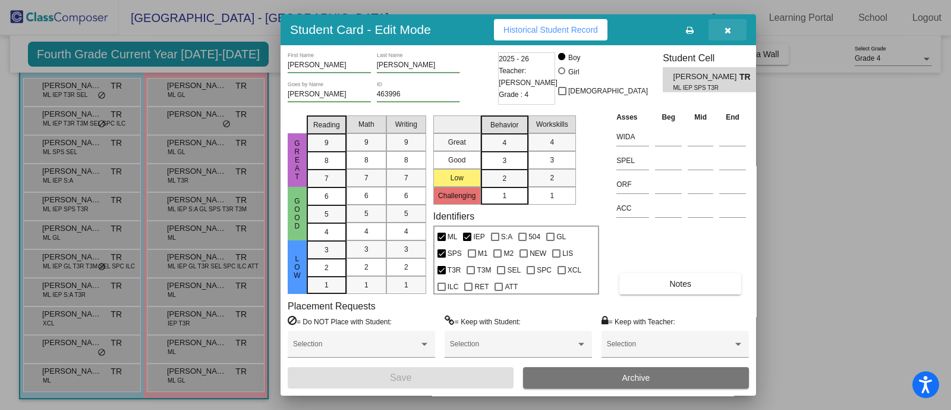
click at [728, 33] on icon "button" at bounding box center [728, 30] width 7 height 8
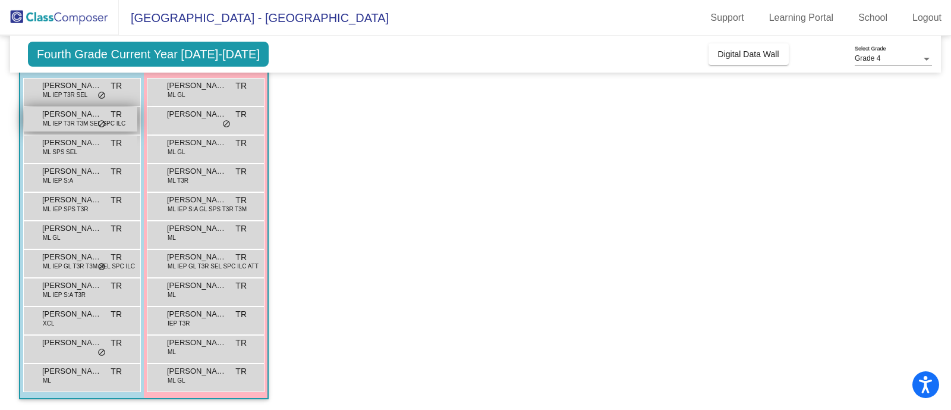
click at [60, 122] on span "ML IEP T3R T3M SEL SPC ILC" at bounding box center [84, 123] width 83 height 9
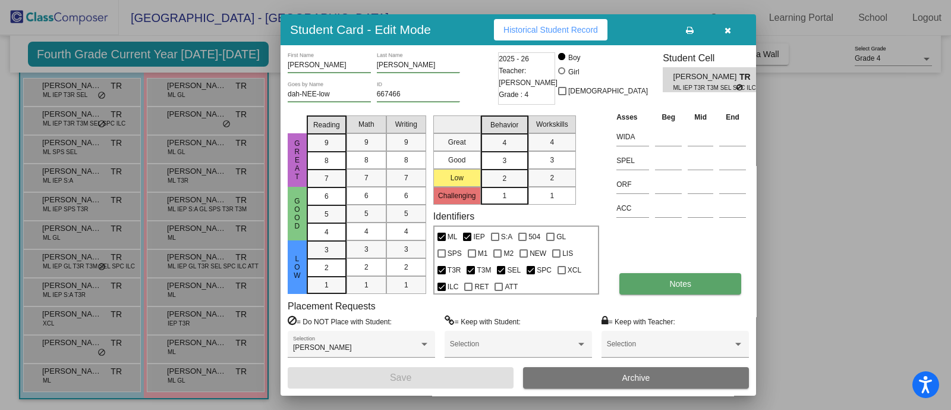
click at [677, 279] on span "Notes" at bounding box center [680, 284] width 22 height 10
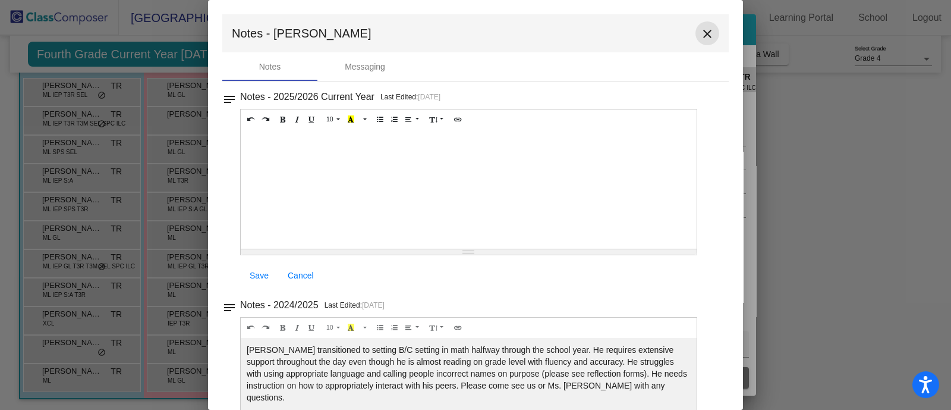
click at [703, 31] on mat-icon "close" at bounding box center [707, 34] width 14 height 14
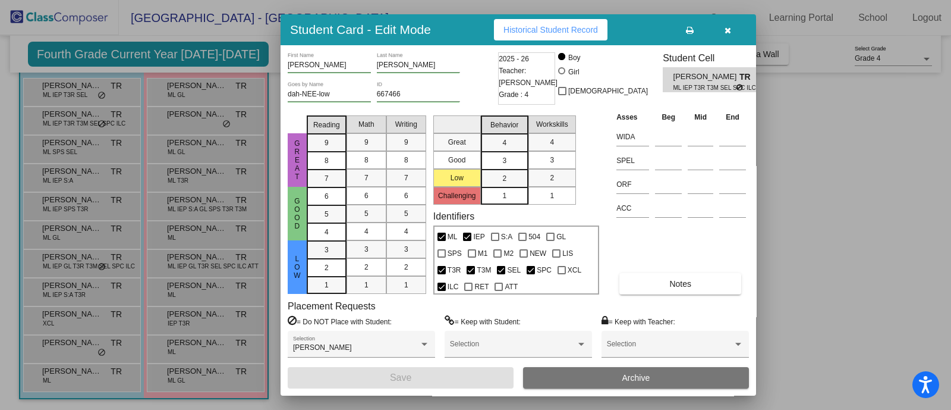
click at [729, 29] on icon "button" at bounding box center [728, 30] width 7 height 8
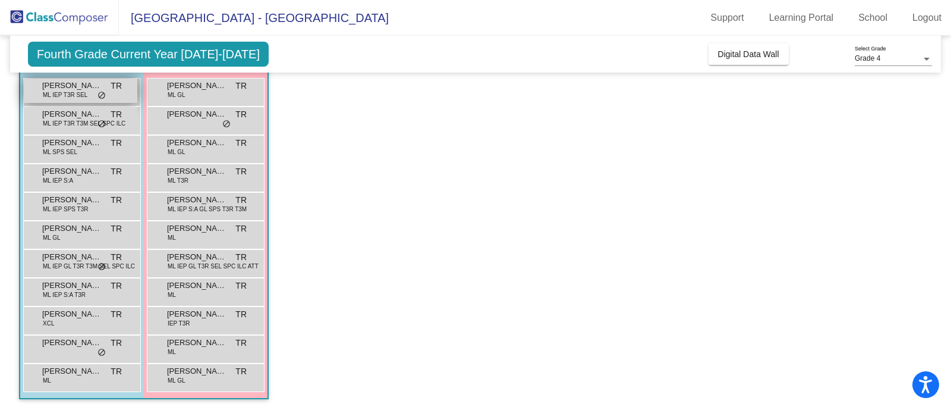
click at [51, 98] on span "ML IEP T3R SEL" at bounding box center [65, 94] width 45 height 9
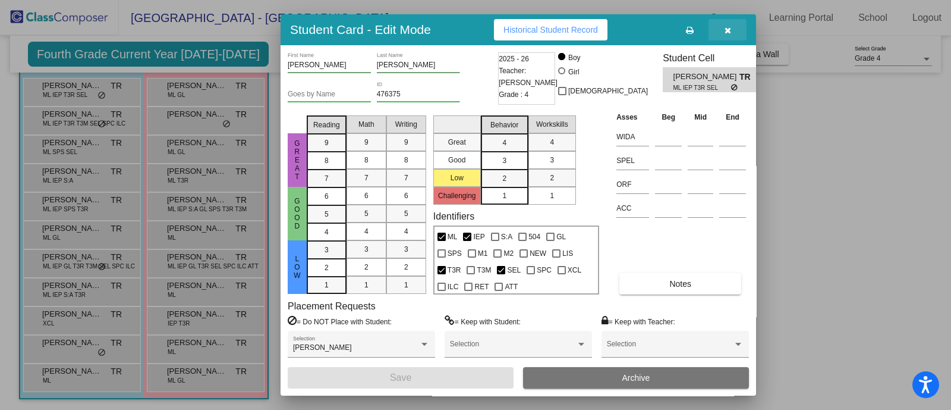
click at [728, 29] on icon "button" at bounding box center [728, 30] width 7 height 8
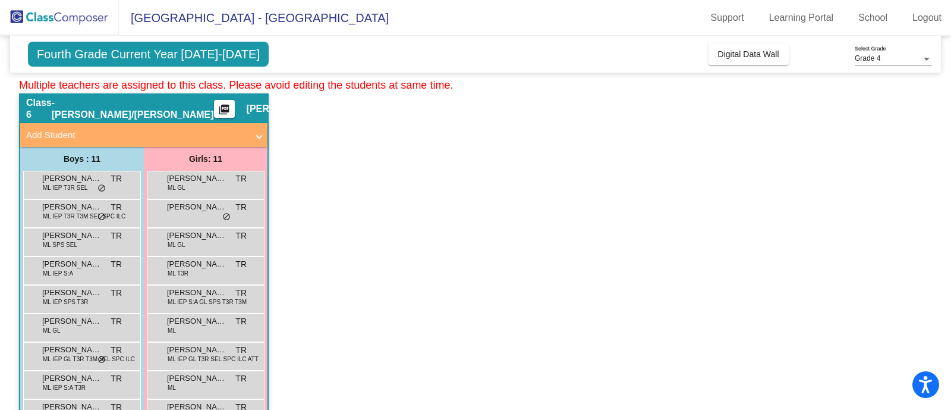
scroll to position [35, 0]
click at [259, 135] on span at bounding box center [259, 136] width 5 height 14
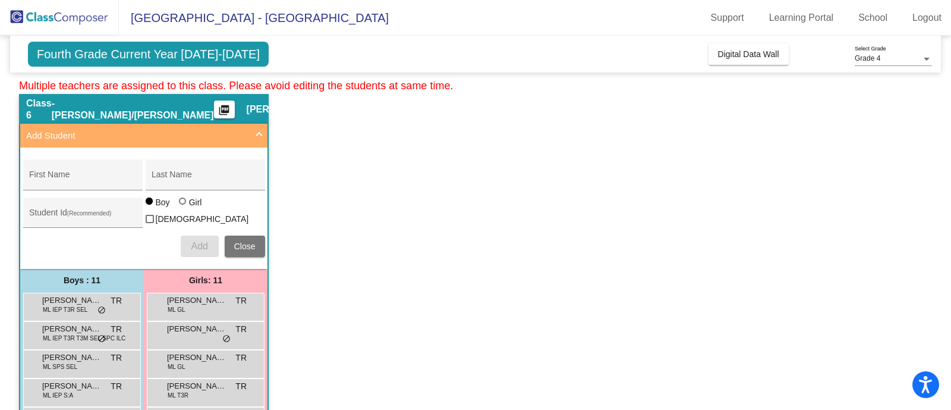
click at [259, 135] on span at bounding box center [259, 136] width 5 height 14
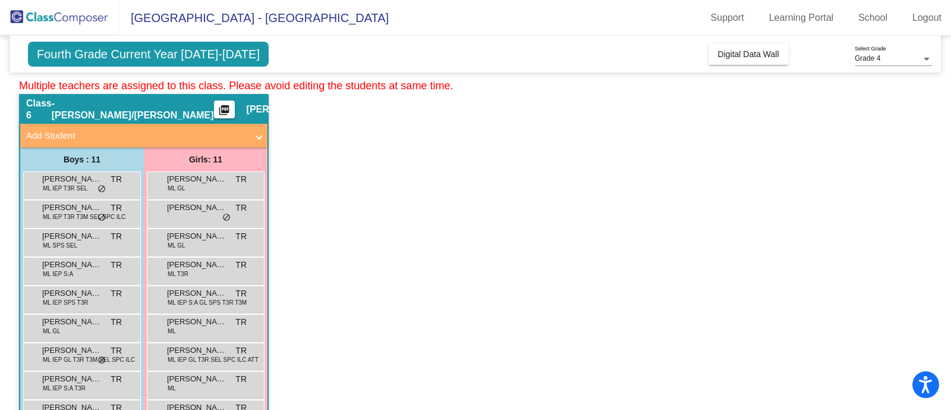
click at [217, 105] on mat-icon "picture_as_pdf" at bounding box center [224, 112] width 14 height 17
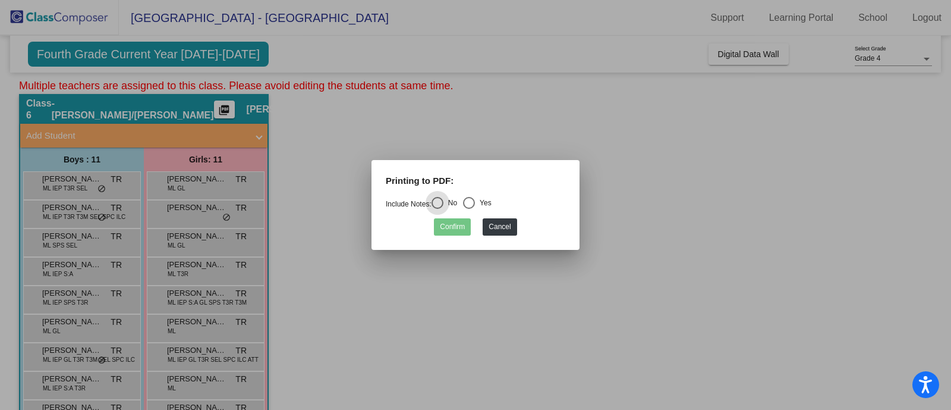
click at [468, 200] on div "Select an option" at bounding box center [469, 203] width 12 height 12
click at [468, 209] on input "Yes" at bounding box center [468, 209] width 1 height 1
radio input "true"
click at [460, 227] on button "Confirm" at bounding box center [452, 226] width 37 height 17
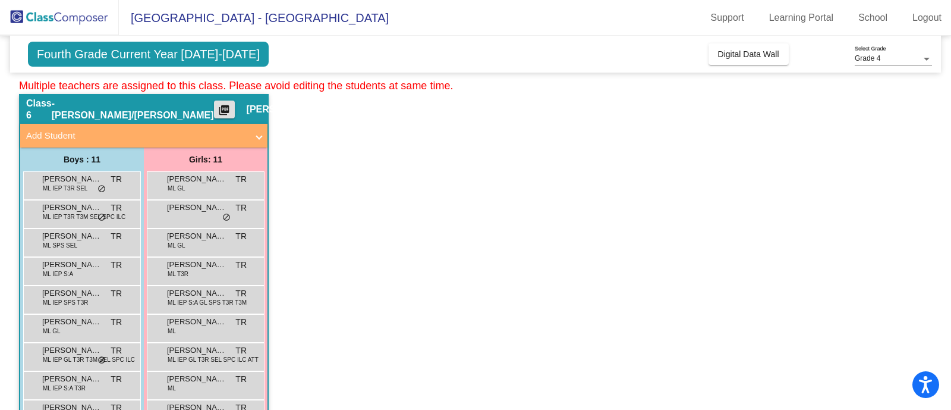
scroll to position [0, 0]
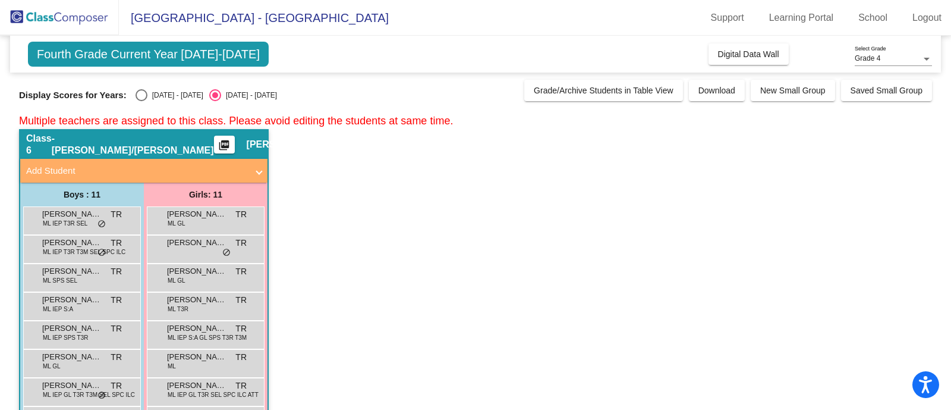
click at [207, 54] on span "Fourth Grade Current Year [DATE]-[DATE]" at bounding box center [148, 54] width 241 height 25
click at [140, 93] on div "Select an option" at bounding box center [142, 95] width 12 height 12
click at [141, 101] on input "[DATE] - [DATE]" at bounding box center [141, 101] width 1 height 1
radio input "true"
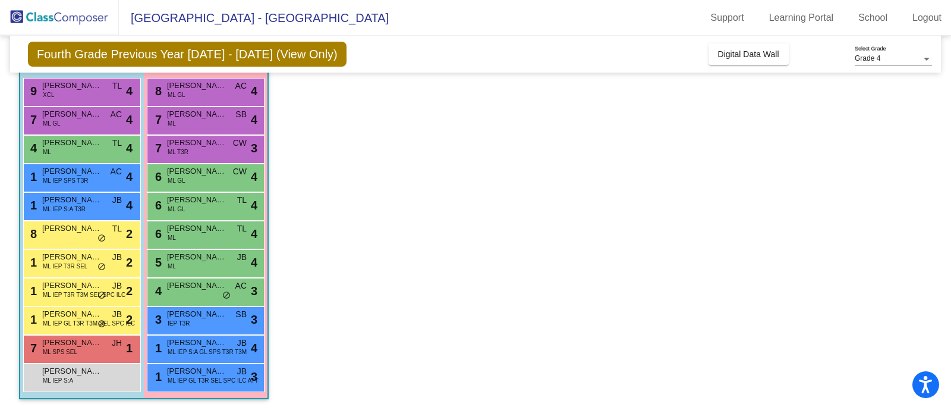
scroll to position [128, 0]
click at [182, 150] on span "ML T3R" at bounding box center [178, 152] width 21 height 9
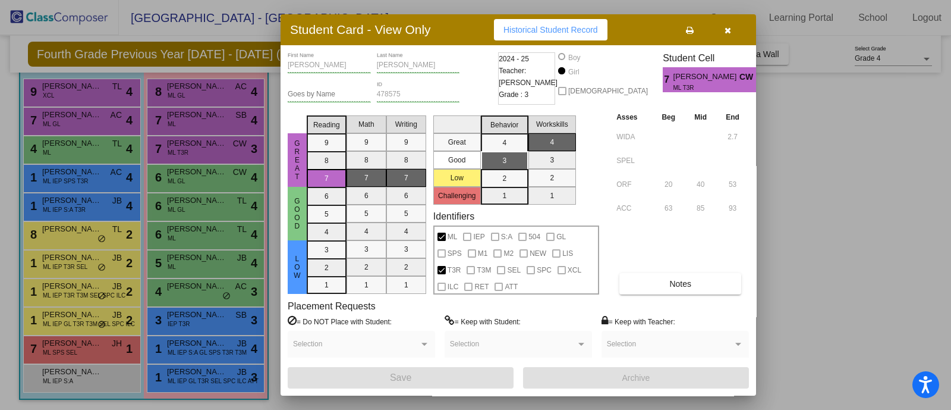
click at [844, 227] on div at bounding box center [475, 205] width 951 height 410
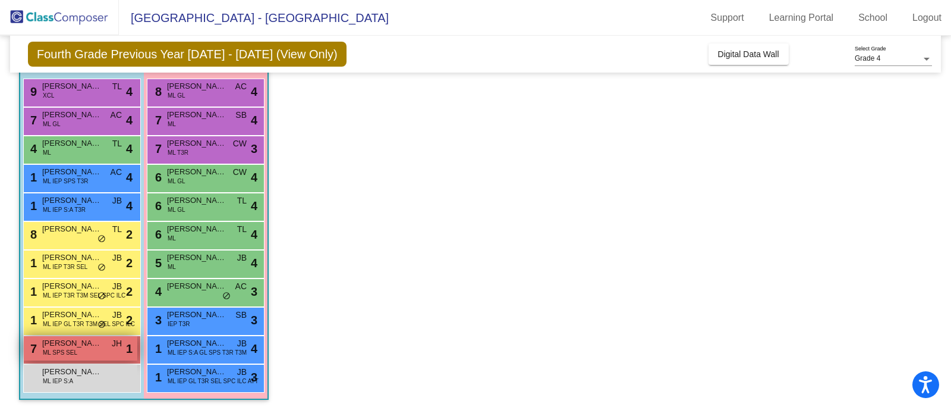
click at [59, 345] on span "[PERSON_NAME]" at bounding box center [71, 343] width 59 height 12
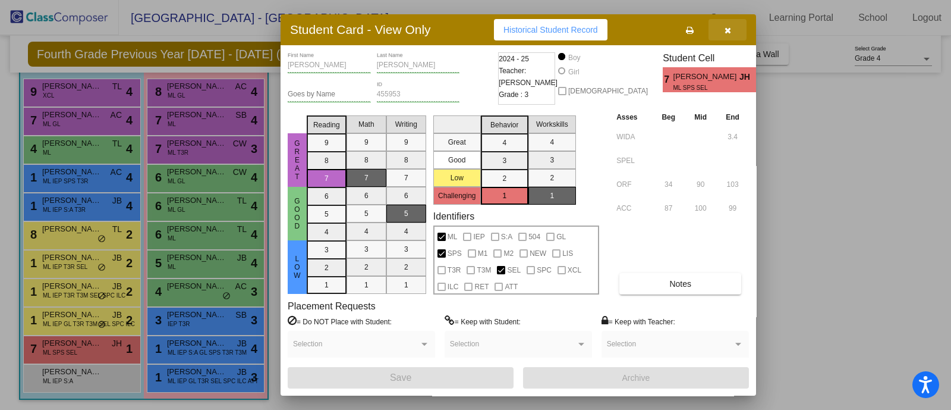
click at [730, 29] on icon "button" at bounding box center [728, 30] width 7 height 8
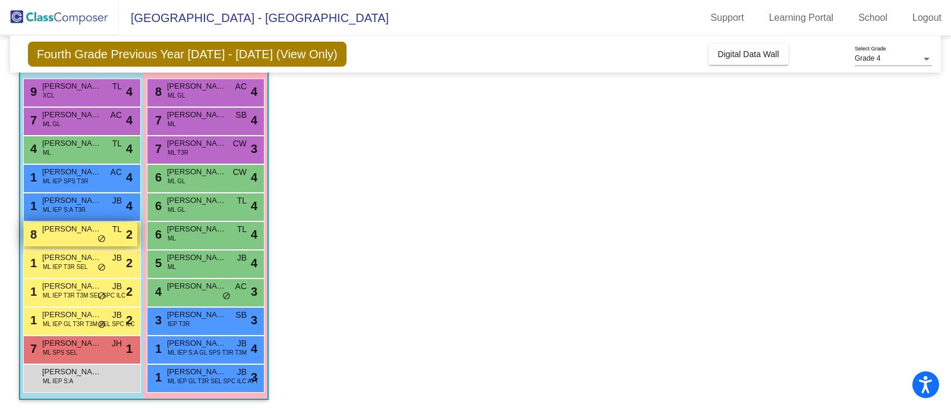
click at [55, 236] on div "8 [PERSON_NAME] TL lock do_not_disturb_alt 2" at bounding box center [81, 234] width 114 height 24
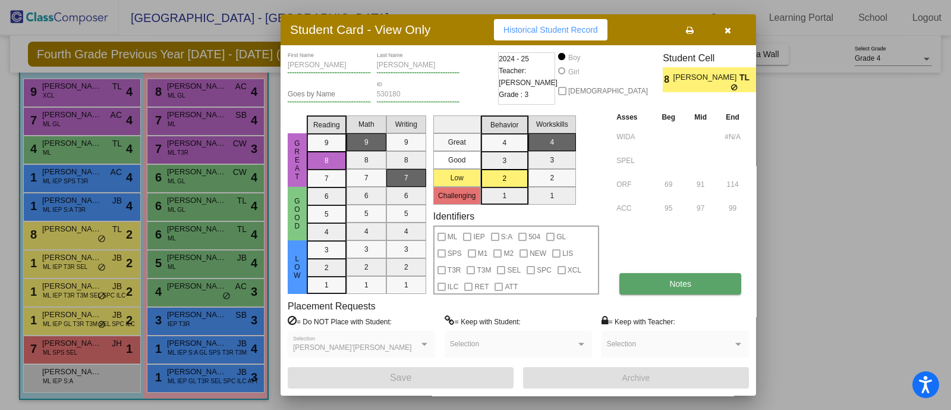
click at [677, 282] on span "Notes" at bounding box center [680, 284] width 22 height 10
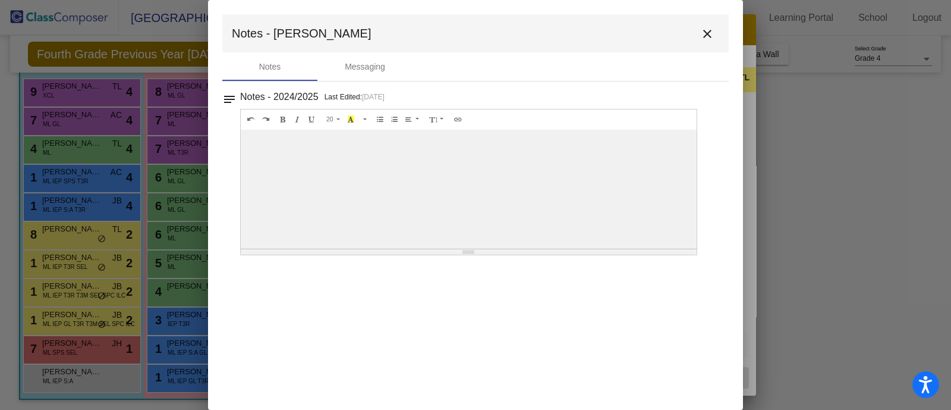
click at [710, 32] on mat-icon "close" at bounding box center [707, 34] width 14 height 14
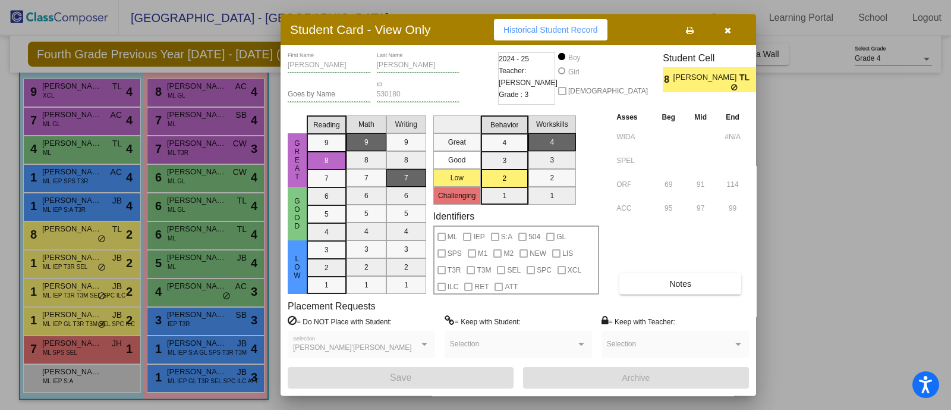
click at [729, 30] on icon "button" at bounding box center [728, 30] width 7 height 8
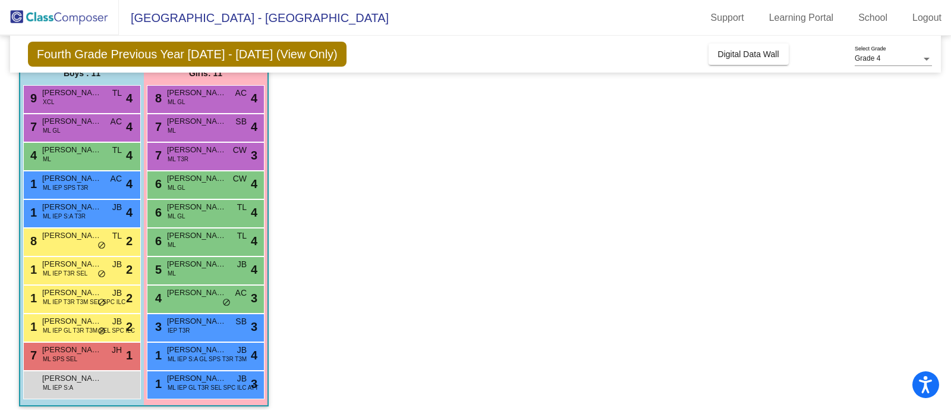
scroll to position [128, 0]
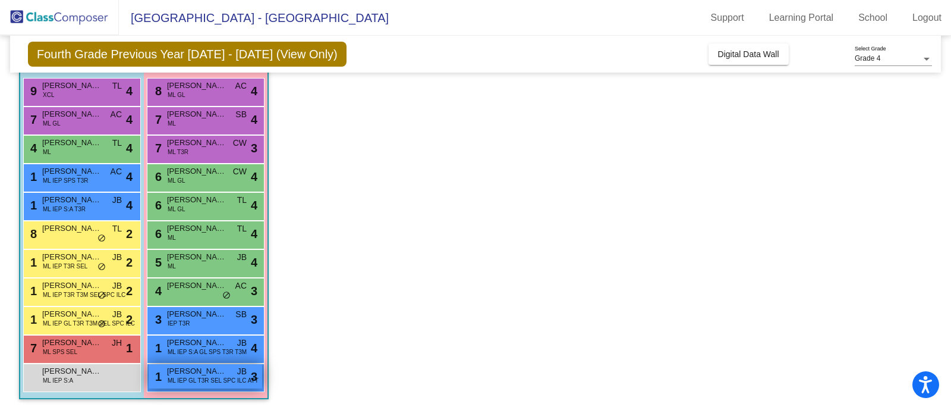
click at [193, 373] on span "[PERSON_NAME]" at bounding box center [196, 371] width 59 height 12
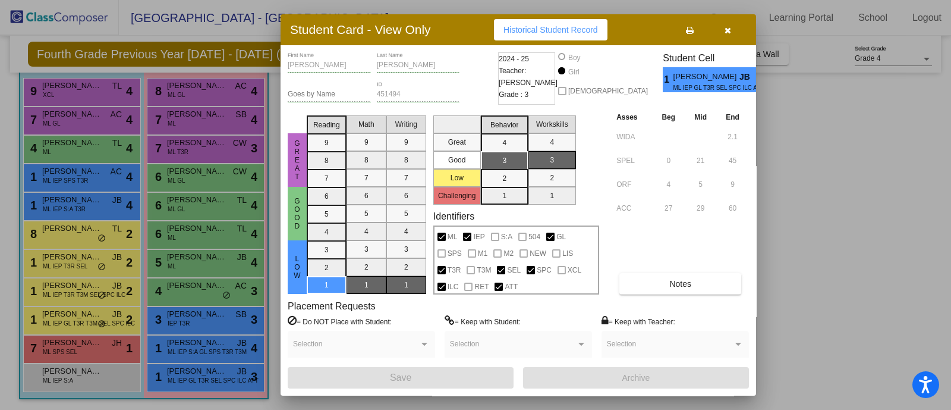
click at [194, 334] on div at bounding box center [475, 205] width 951 height 410
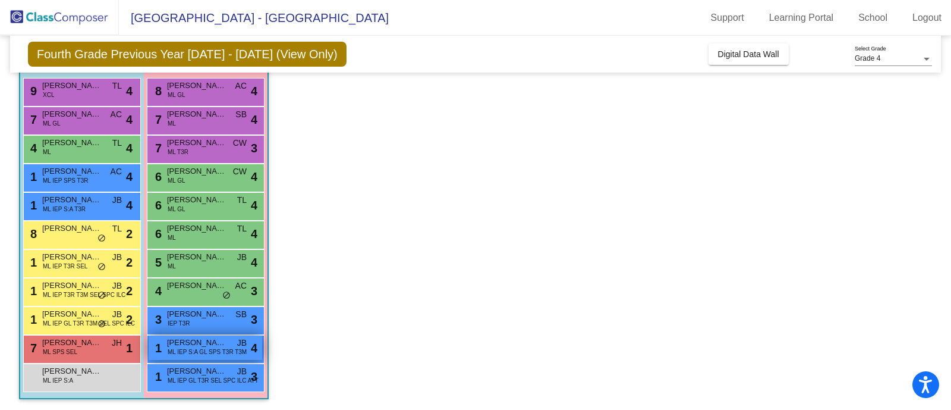
click at [193, 337] on span "[PERSON_NAME]" at bounding box center [196, 343] width 59 height 12
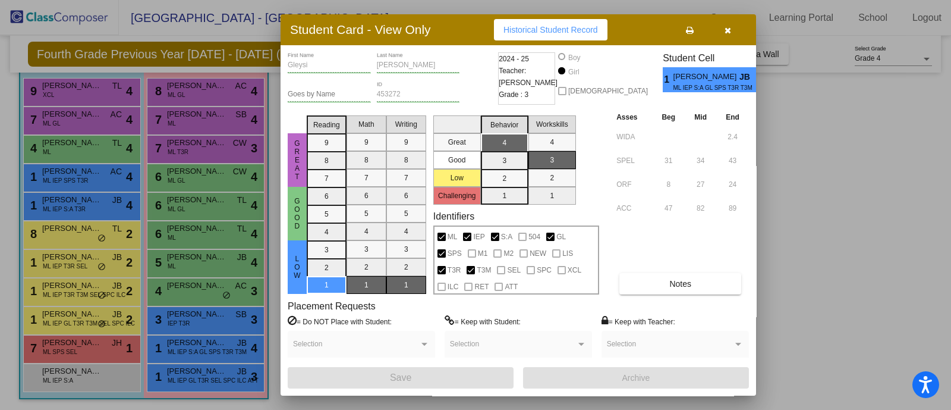
click at [197, 315] on div at bounding box center [475, 205] width 951 height 410
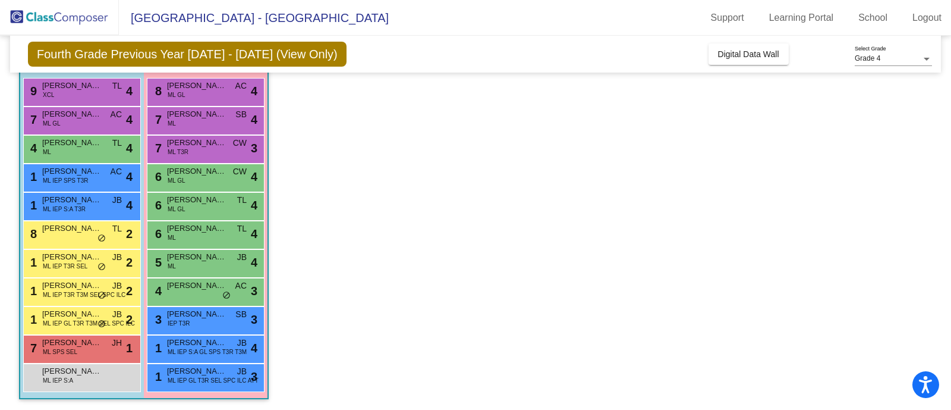
click at [197, 315] on span "[PERSON_NAME]" at bounding box center [196, 314] width 59 height 12
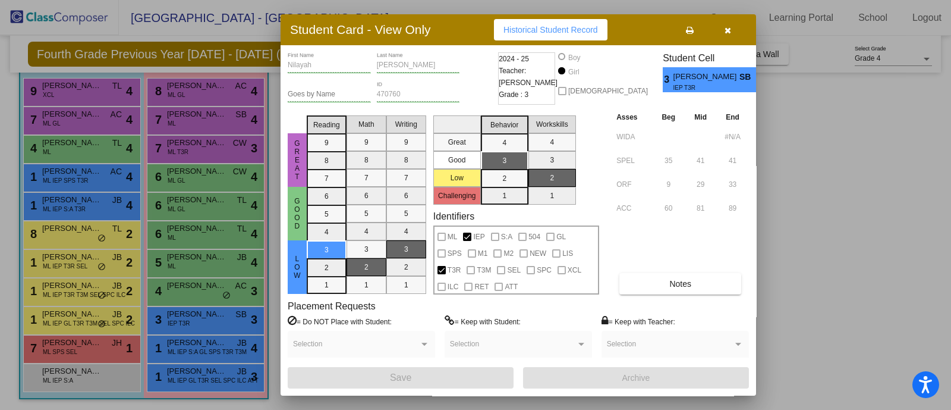
click at [193, 288] on div at bounding box center [475, 205] width 951 height 410
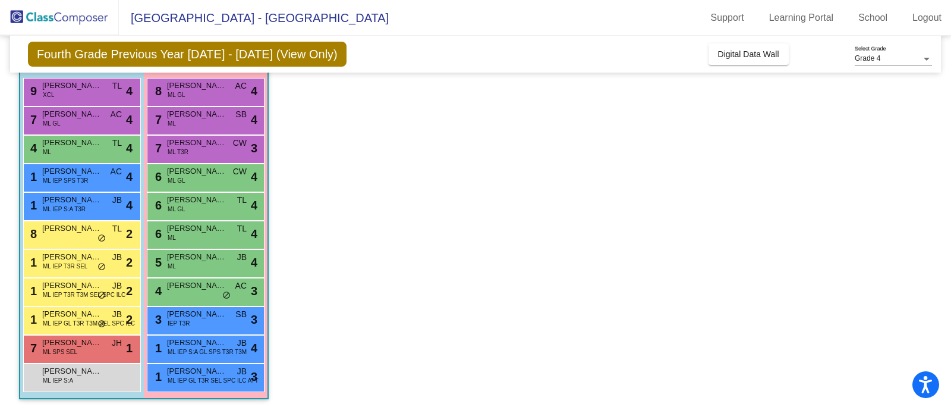
click at [193, 288] on span "[PERSON_NAME]" at bounding box center [196, 285] width 59 height 12
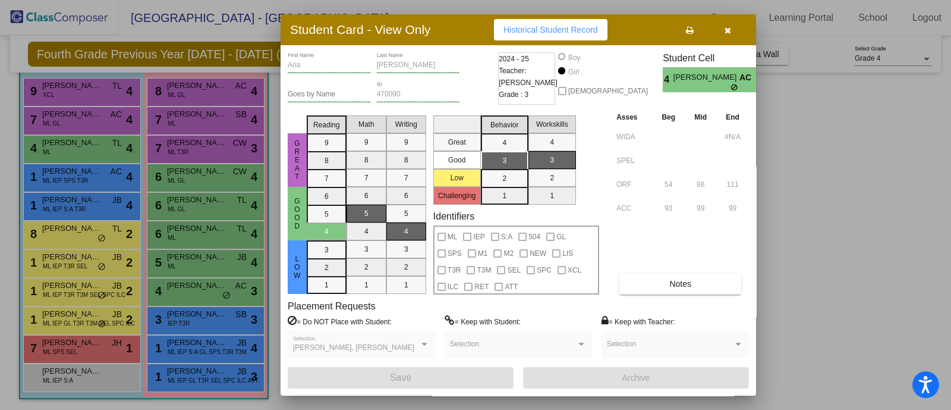
click at [68, 314] on div at bounding box center [475, 205] width 951 height 410
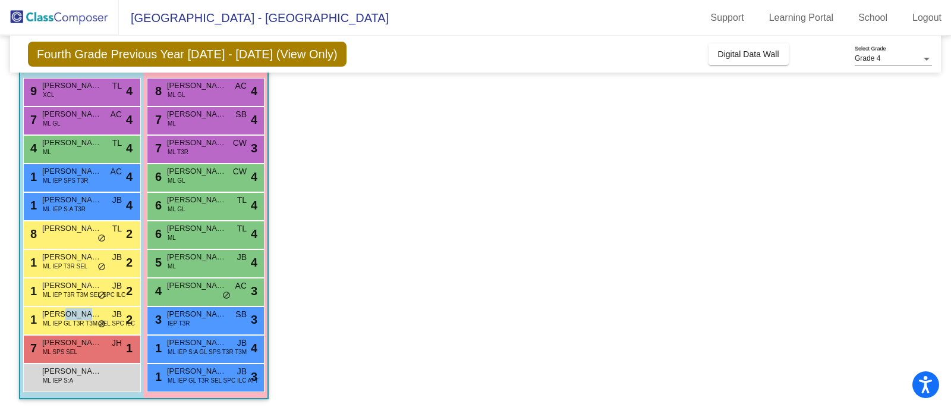
click at [68, 314] on span "[PERSON_NAME]" at bounding box center [71, 314] width 59 height 12
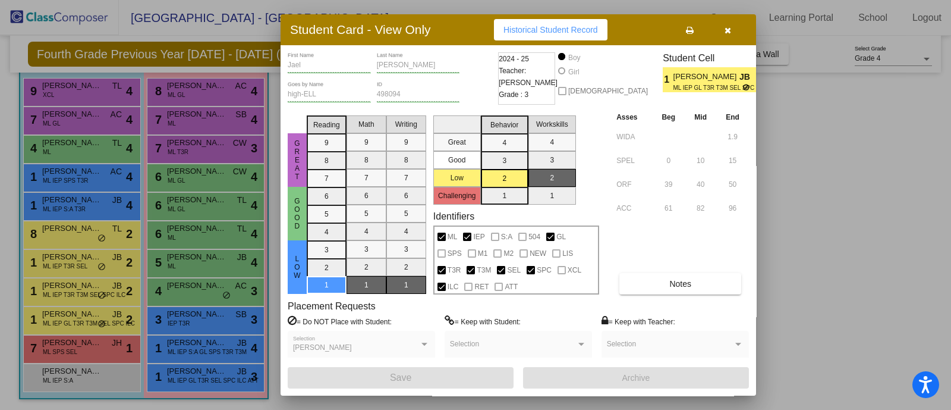
click at [65, 292] on div at bounding box center [475, 205] width 951 height 410
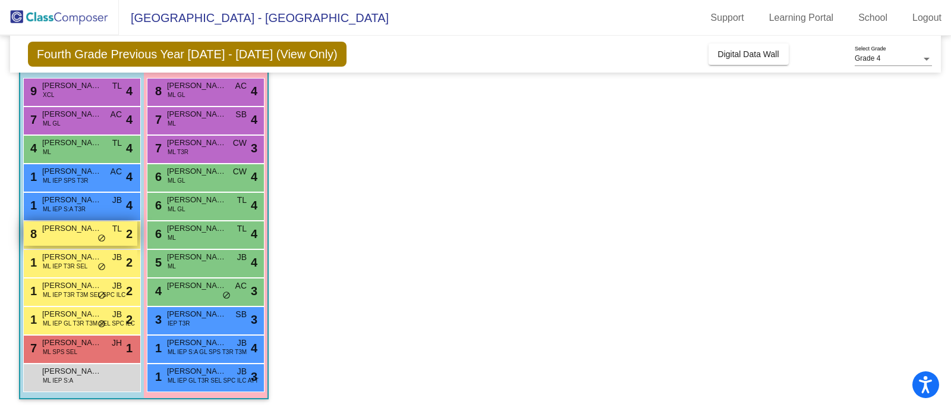
click at [71, 234] on div "8 [PERSON_NAME] TL lock do_not_disturb_alt 2" at bounding box center [81, 233] width 114 height 24
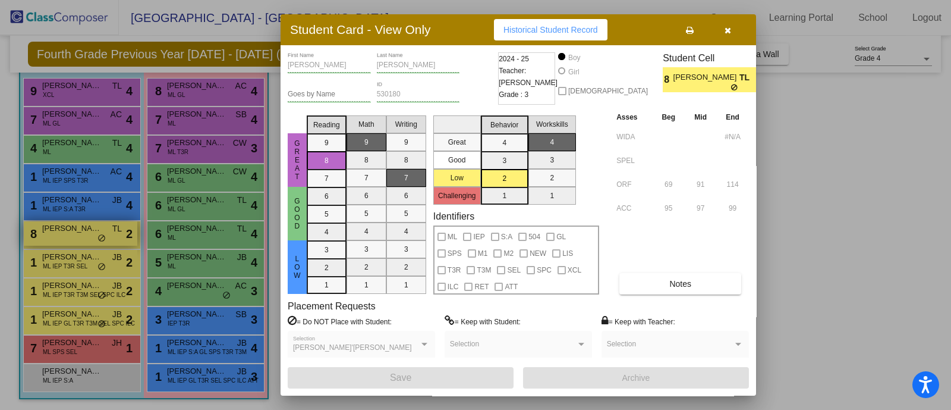
click at [71, 234] on div at bounding box center [475, 205] width 951 height 410
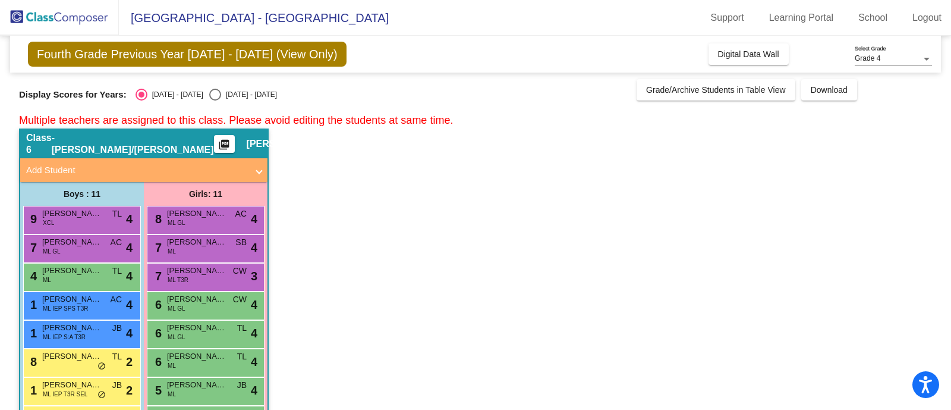
scroll to position [0, 0]
click at [217, 140] on mat-icon "picture_as_pdf" at bounding box center [224, 147] width 14 height 17
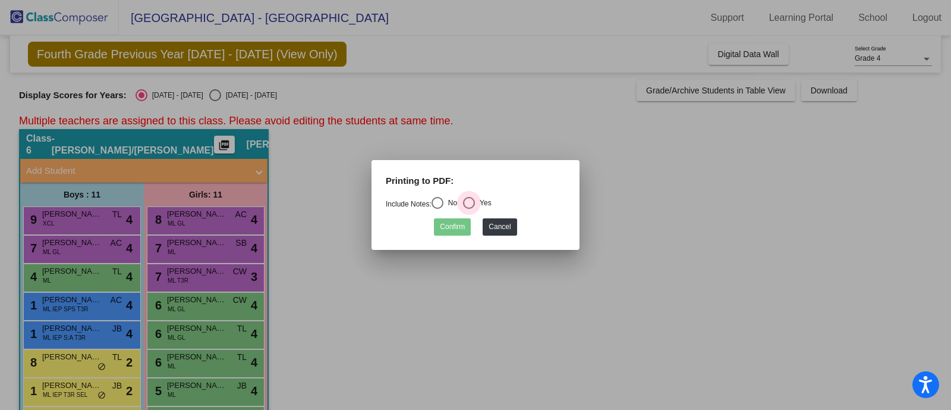
click at [473, 200] on div "Select an option" at bounding box center [469, 203] width 12 height 12
click at [469, 209] on input "Yes" at bounding box center [468, 209] width 1 height 1
radio input "true"
click at [456, 226] on button "Confirm" at bounding box center [452, 226] width 37 height 17
